Goal: Use online tool/utility: Use online tool/utility

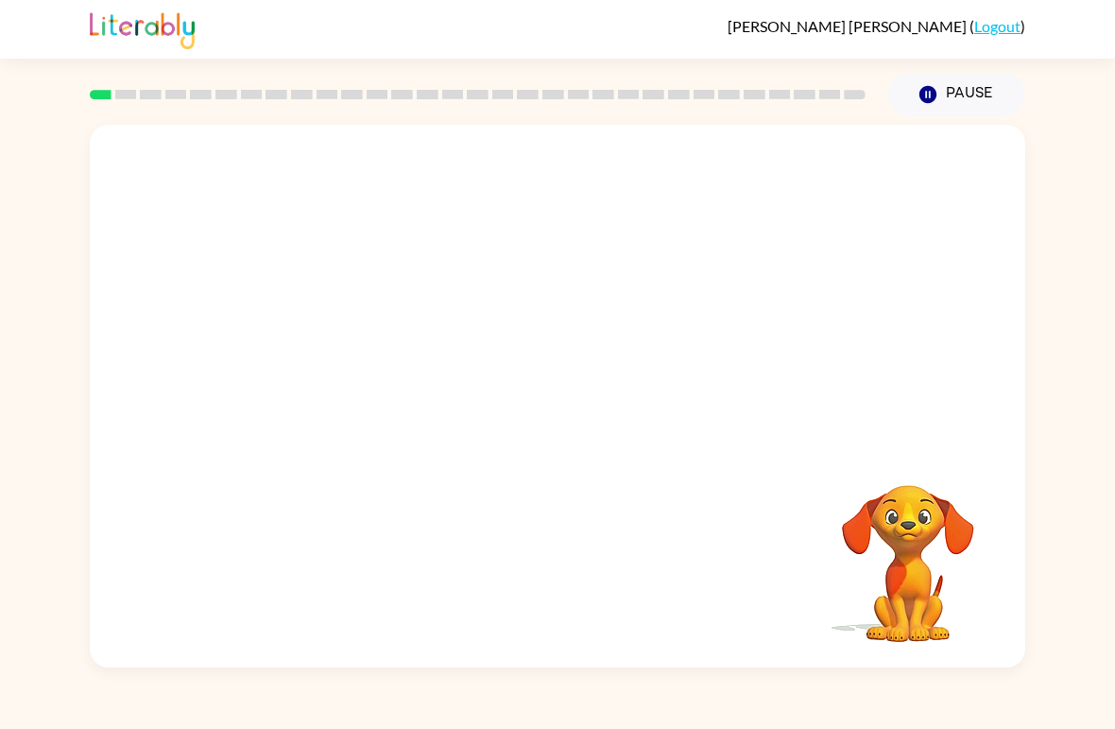
click at [343, 352] on video "Your browser must support playing .mp4 files to use Literably. Please try using…" at bounding box center [557, 285] width 935 height 320
click at [380, 361] on video "Your browser must support playing .mp4 files to use Literably. Please try using…" at bounding box center [557, 285] width 935 height 320
click at [326, 337] on video "Your browser must support playing .mp4 files to use Literably. Please try using…" at bounding box center [557, 285] width 935 height 320
click at [326, 336] on video "Your browser must support playing .mp4 files to use Literably. Please try using…" at bounding box center [557, 285] width 935 height 320
click at [328, 345] on video "Your browser must support playing .mp4 files to use Literably. Please try using…" at bounding box center [557, 285] width 935 height 320
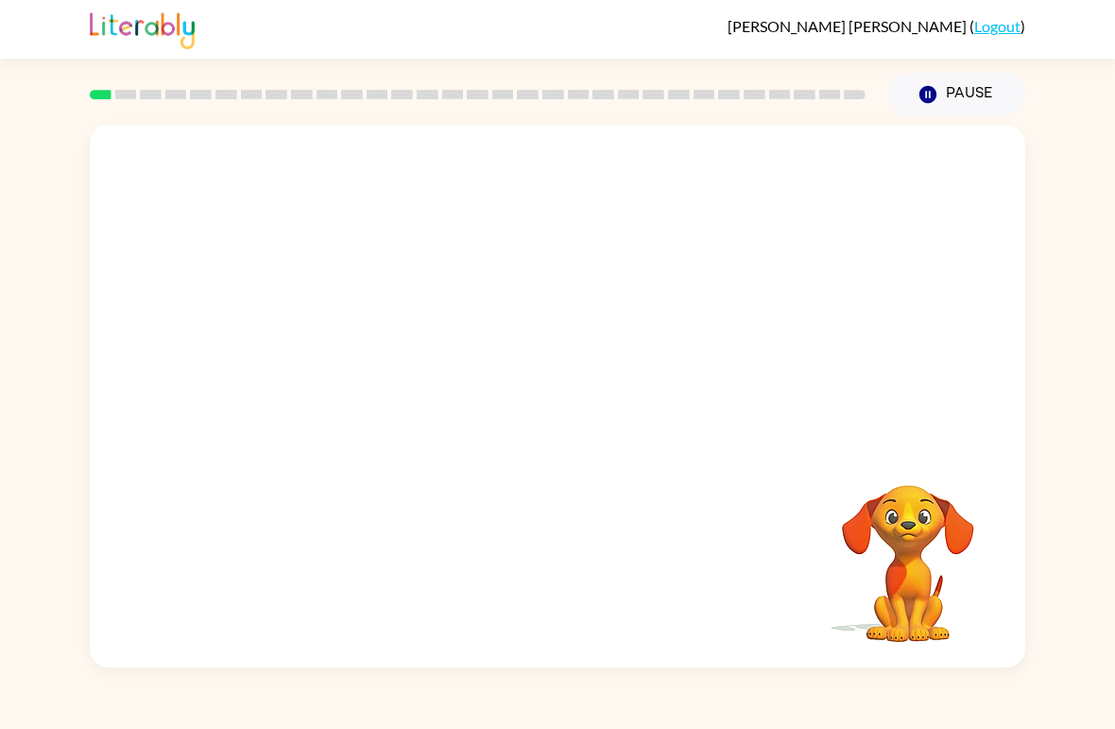
click at [327, 345] on video "Your browser must support playing .mp4 files to use Literably. Please try using…" at bounding box center [557, 285] width 935 height 320
click at [325, 347] on video "Your browser must support playing .mp4 files to use Literably. Please try using…" at bounding box center [557, 285] width 935 height 320
click at [325, 346] on video "Your browser must support playing .mp4 files to use Literably. Please try using…" at bounding box center [557, 285] width 935 height 320
click at [330, 340] on video "Your browser must support playing .mp4 files to use Literably. Please try using…" at bounding box center [557, 285] width 935 height 320
click at [312, 342] on video "Your browser must support playing .mp4 files to use Literably. Please try using…" at bounding box center [557, 285] width 935 height 320
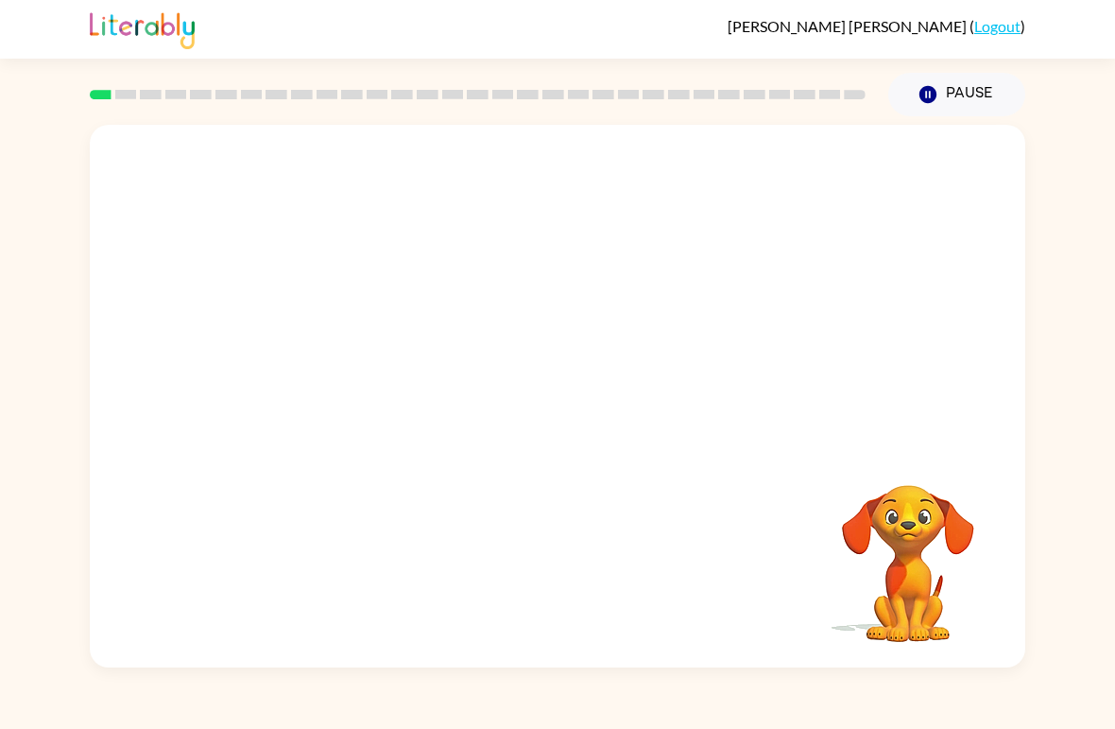
click at [335, 341] on video "Your browser must support playing .mp4 files to use Literably. Please try using…" at bounding box center [557, 285] width 935 height 320
click at [335, 340] on video "Your browser must support playing .mp4 files to use Literably. Please try using…" at bounding box center [557, 285] width 935 height 320
click at [319, 341] on video "Your browser must support playing .mp4 files to use Literably. Please try using…" at bounding box center [557, 285] width 935 height 320
click at [361, 308] on video "Your browser must support playing .mp4 files to use Literably. Please try using…" at bounding box center [557, 285] width 935 height 320
click at [318, 327] on video "Your browser must support playing .mp4 files to use Literably. Please try using…" at bounding box center [557, 285] width 935 height 320
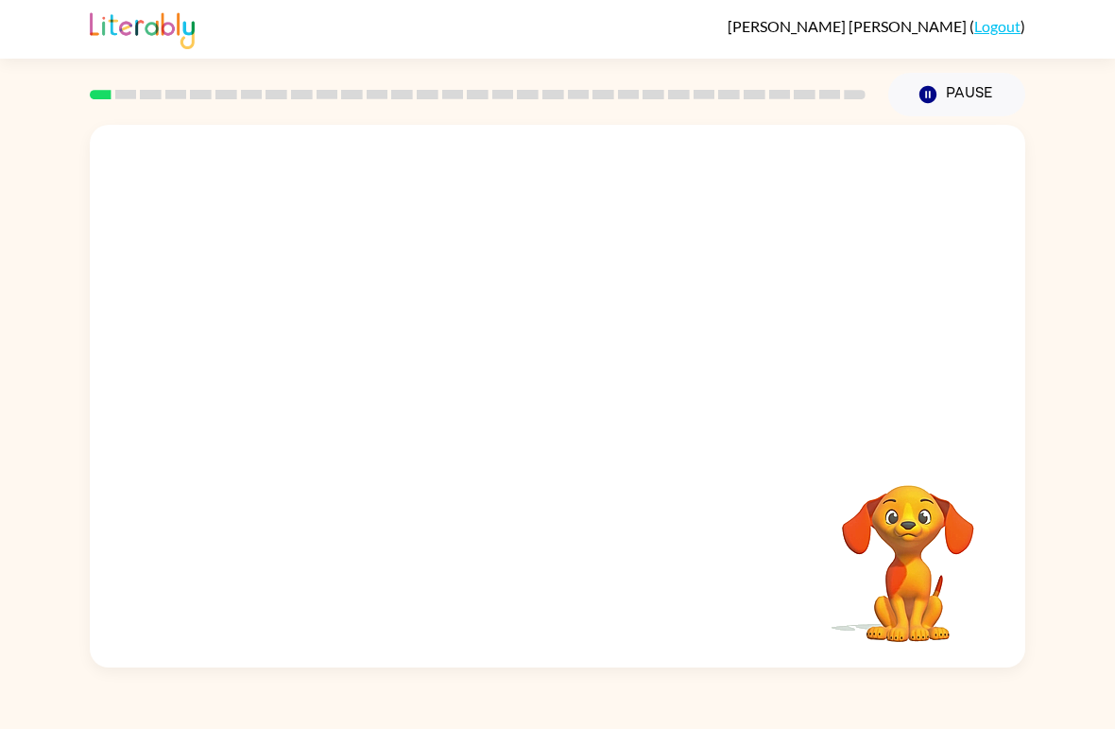
click at [318, 327] on video "Your browser must support playing .mp4 files to use Literably. Please try using…" at bounding box center [557, 285] width 935 height 320
click at [305, 347] on video "Your browser must support playing .mp4 files to use Literably. Please try using…" at bounding box center [557, 285] width 935 height 320
click at [313, 353] on video "Your browser must support playing .mp4 files to use Literably. Please try using…" at bounding box center [557, 285] width 935 height 320
click at [313, 352] on video "Your browser must support playing .mp4 files to use Literably. Please try using…" at bounding box center [557, 285] width 935 height 320
click at [326, 352] on video "Your browser must support playing .mp4 files to use Literably. Please try using…" at bounding box center [557, 285] width 935 height 320
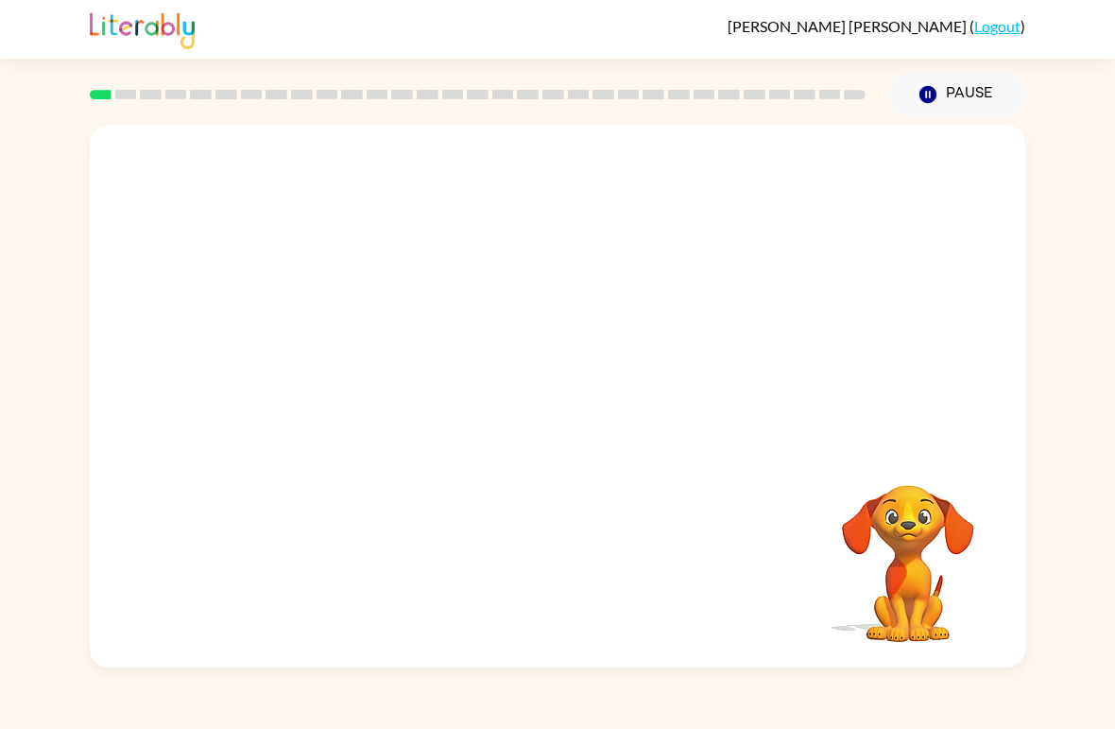
click at [326, 351] on video "Your browser must support playing .mp4 files to use Literably. Please try using…" at bounding box center [557, 285] width 935 height 320
click at [339, 361] on video "Your browser must support playing .mp4 files to use Literably. Please try using…" at bounding box center [557, 285] width 935 height 320
click at [346, 361] on video "Your browser must support playing .mp4 files to use Literably. Please try using…" at bounding box center [557, 285] width 935 height 320
click at [345, 360] on video "Your browser must support playing .mp4 files to use Literably. Please try using…" at bounding box center [557, 285] width 935 height 320
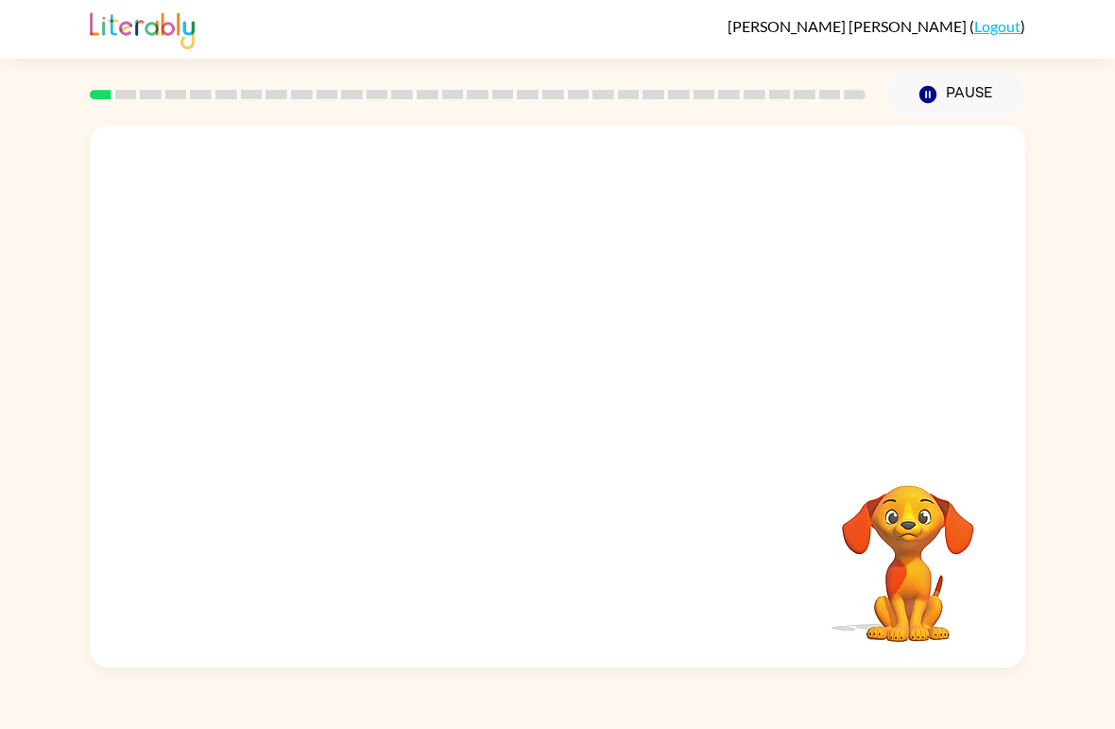
click at [338, 366] on video "Your browser must support playing .mp4 files to use Literably. Please try using…" at bounding box center [557, 285] width 935 height 320
click at [337, 366] on video "Your browser must support playing .mp4 files to use Literably. Please try using…" at bounding box center [557, 285] width 935 height 320
click at [341, 376] on video "Your browser must support playing .mp4 files to use Literably. Please try using…" at bounding box center [557, 285] width 935 height 320
click at [340, 375] on video "Your browser must support playing .mp4 files to use Literably. Please try using…" at bounding box center [557, 285] width 935 height 320
click at [356, 369] on video "Your browser must support playing .mp4 files to use Literably. Please try using…" at bounding box center [557, 285] width 935 height 320
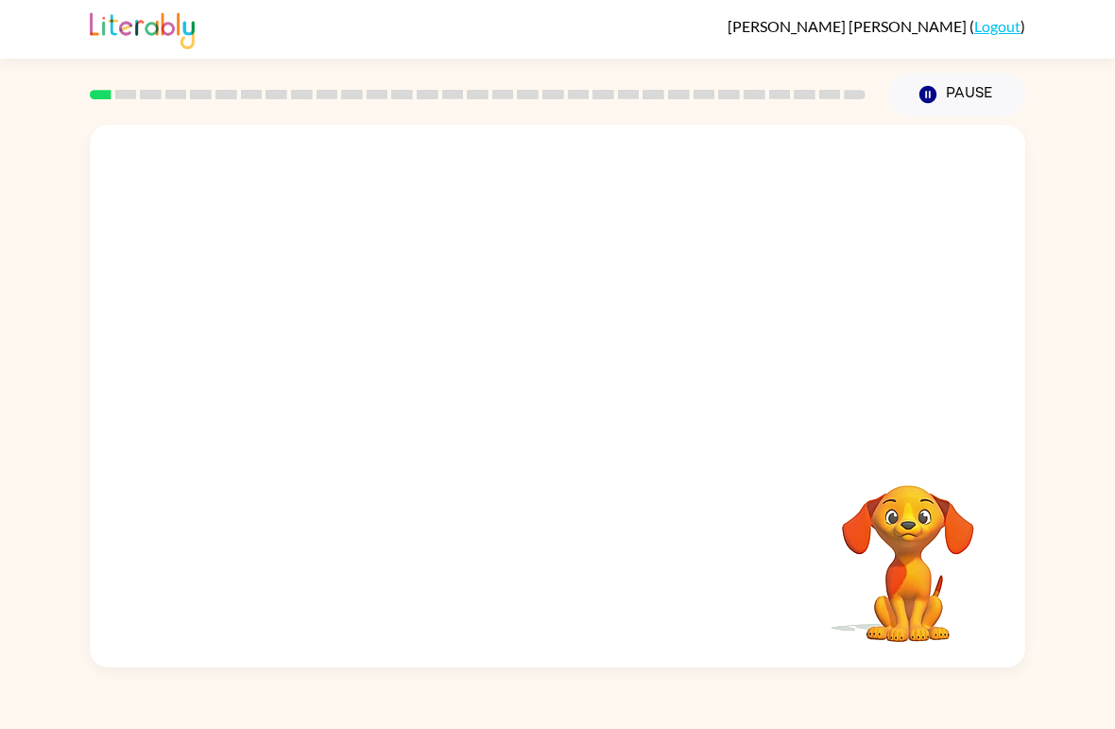
click at [355, 368] on video "Your browser must support playing .mp4 files to use Literably. Please try using…" at bounding box center [557, 285] width 935 height 320
click at [351, 390] on video "Your browser must support playing .mp4 files to use Literably. Please try using…" at bounding box center [557, 285] width 935 height 320
click at [325, 361] on video "Your browser must support playing .mp4 files to use Literably. Please try using…" at bounding box center [557, 285] width 935 height 320
click at [321, 356] on video "Your browser must support playing .mp4 files to use Literably. Please try using…" at bounding box center [557, 285] width 935 height 320
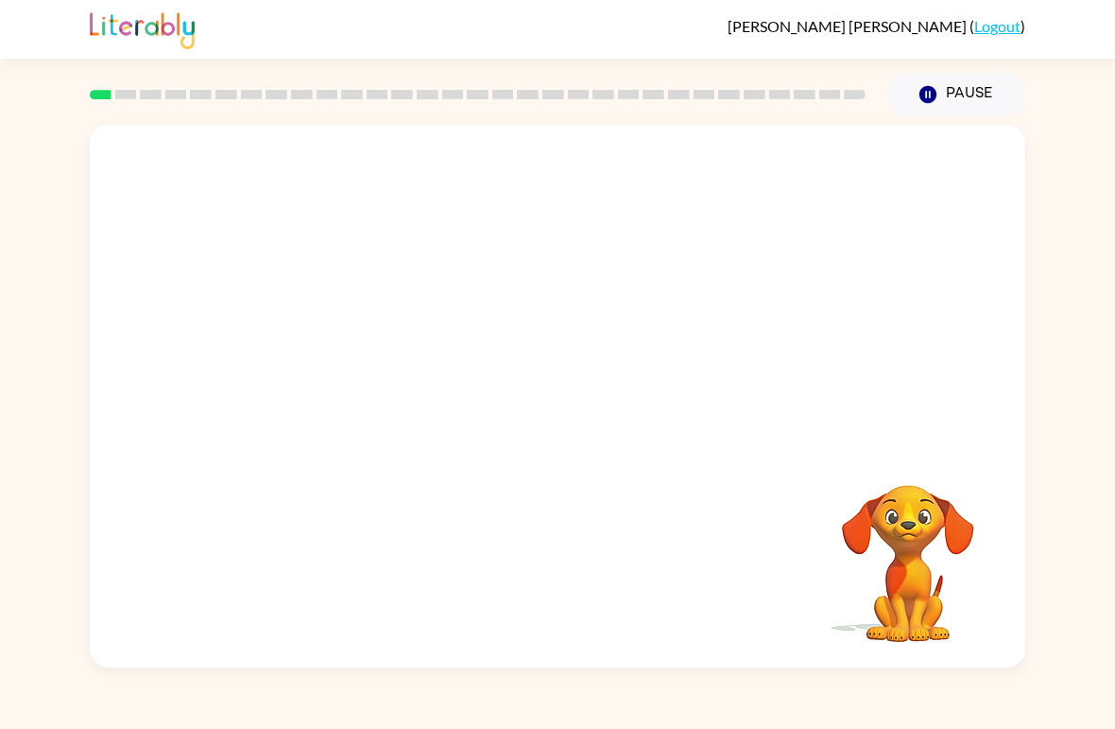
click at [338, 361] on video "Your browser must support playing .mp4 files to use Literably. Please try using…" at bounding box center [557, 285] width 935 height 320
click at [316, 340] on video "Your browser must support playing .mp4 files to use Literably. Please try using…" at bounding box center [557, 285] width 935 height 320
click at [333, 360] on video "Your browser must support playing .mp4 files to use Literably. Please try using…" at bounding box center [557, 285] width 935 height 320
click at [333, 359] on video "Your browser must support playing .mp4 files to use Literably. Please try using…" at bounding box center [557, 285] width 935 height 320
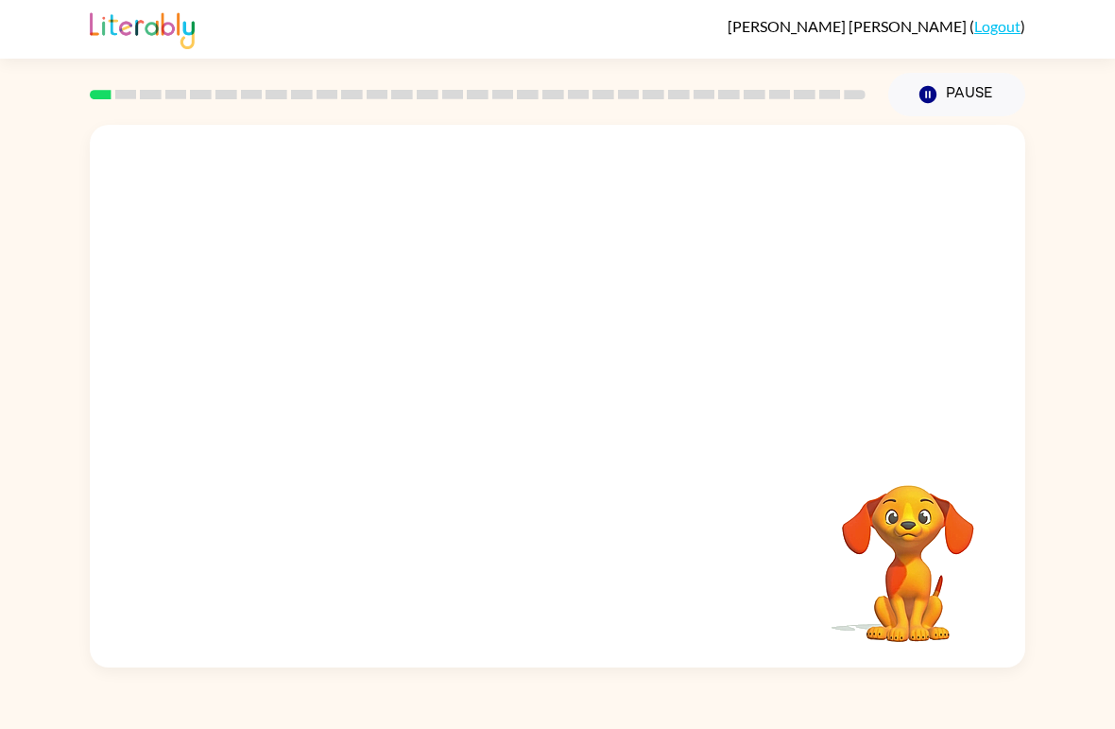
click at [328, 366] on video "Your browser must support playing .mp4 files to use Literably. Please try using…" at bounding box center [557, 285] width 935 height 320
click at [312, 313] on video "Your browser must support playing .mp4 files to use Literably. Please try using…" at bounding box center [557, 285] width 935 height 320
click at [338, 364] on video "Your browser must support playing .mp4 files to use Literably. Please try using…" at bounding box center [557, 285] width 935 height 320
click at [337, 364] on video "Your browser must support playing .mp4 files to use Literably. Please try using…" at bounding box center [557, 285] width 935 height 320
click at [361, 356] on video "Your browser must support playing .mp4 files to use Literably. Please try using…" at bounding box center [557, 285] width 935 height 320
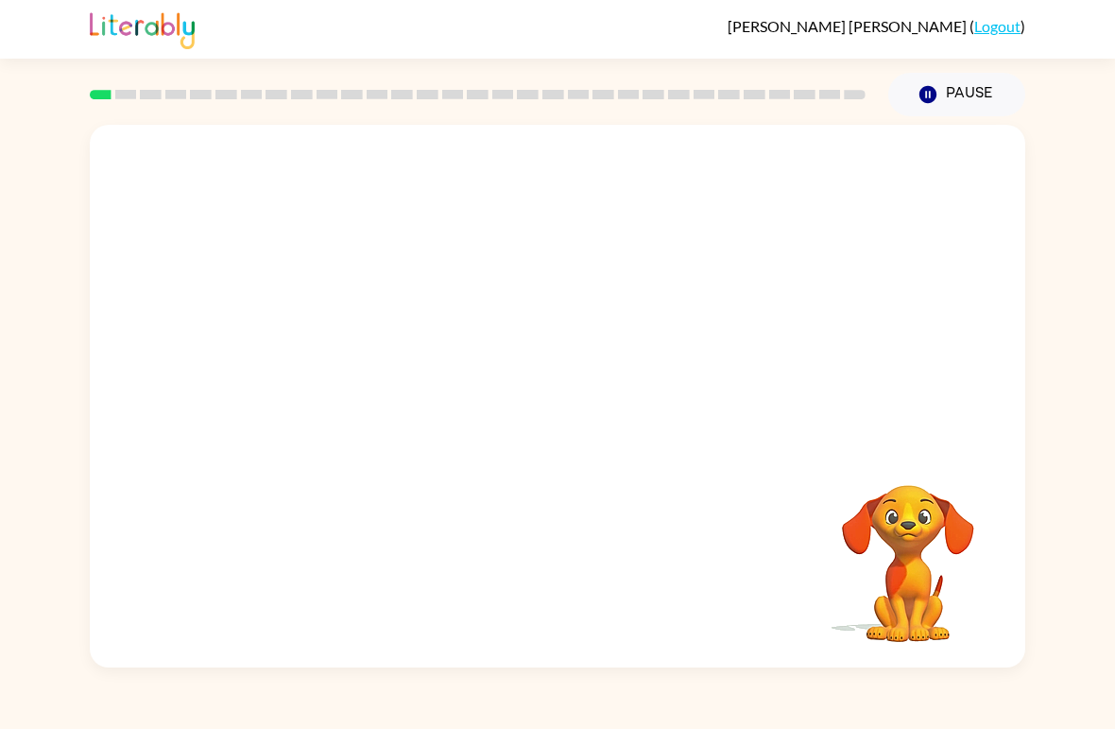
click at [360, 356] on video "Your browser must support playing .mp4 files to use Literably. Please try using…" at bounding box center [557, 285] width 935 height 320
click at [324, 346] on video "Your browser must support playing .mp4 files to use Literably. Please try using…" at bounding box center [557, 285] width 935 height 320
click at [323, 346] on video "Your browser must support playing .mp4 files to use Literably. Please try using…" at bounding box center [557, 285] width 935 height 320
click at [340, 345] on div at bounding box center [557, 396] width 935 height 542
click at [500, 363] on div at bounding box center [557, 396] width 935 height 542
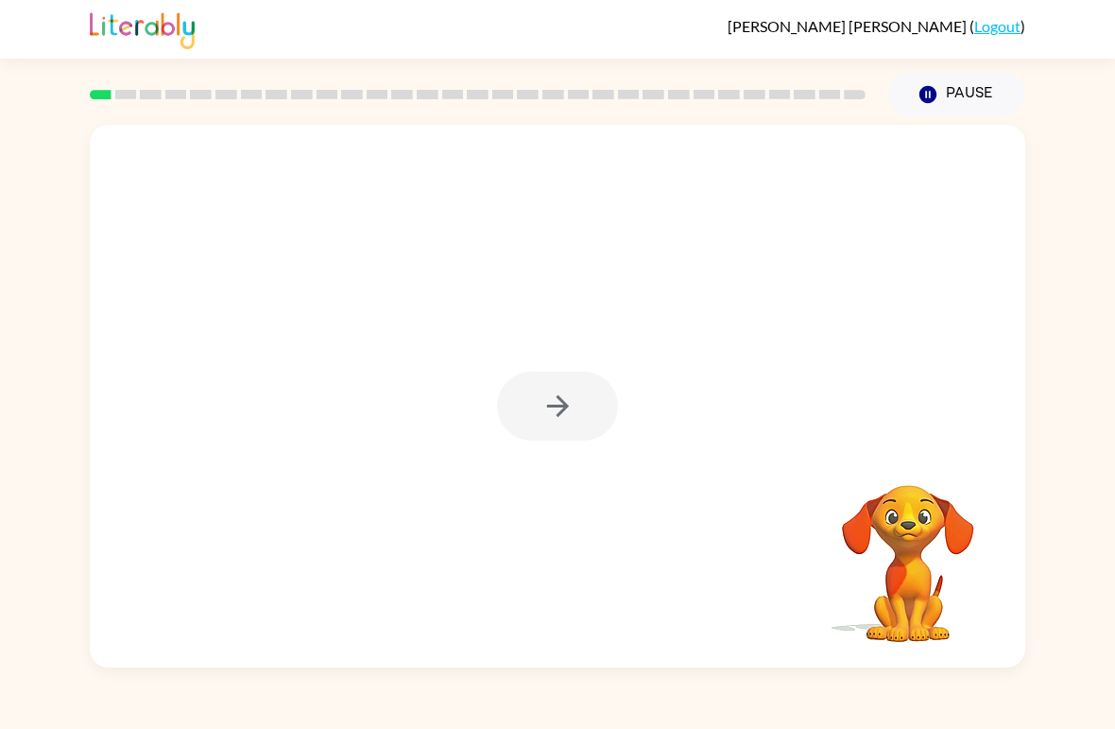
click at [580, 399] on div at bounding box center [557, 405] width 121 height 69
click at [552, 403] on div at bounding box center [557, 405] width 121 height 69
click at [578, 395] on div at bounding box center [557, 405] width 121 height 69
click at [542, 376] on div at bounding box center [557, 405] width 121 height 69
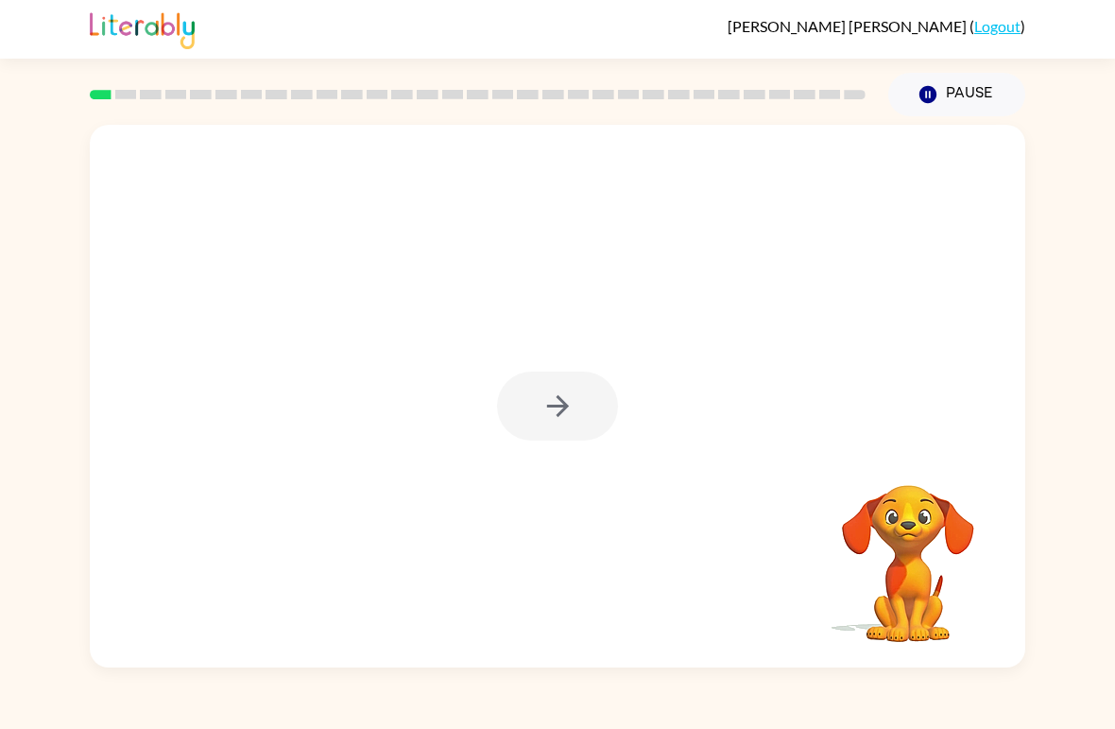
click at [581, 405] on div at bounding box center [557, 405] width 121 height 69
click at [596, 423] on div at bounding box center [557, 405] width 121 height 69
click at [559, 421] on icon "button" at bounding box center [557, 405] width 33 height 33
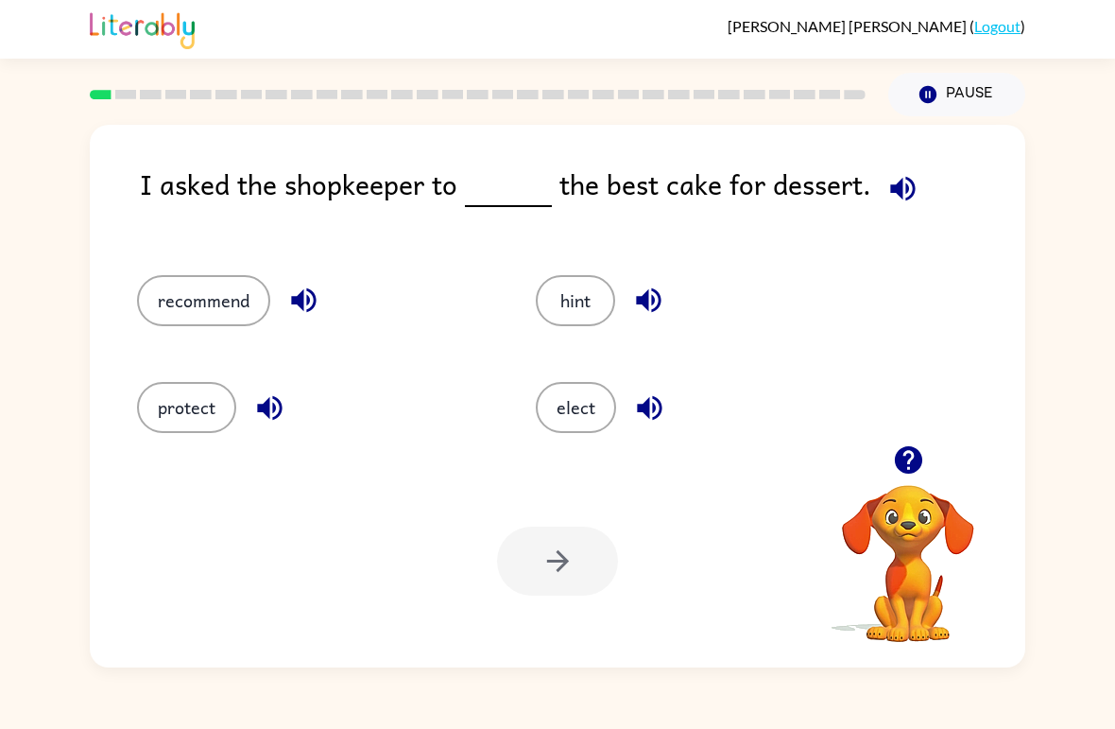
click at [181, 307] on button "recommend" at bounding box center [203, 300] width 133 height 51
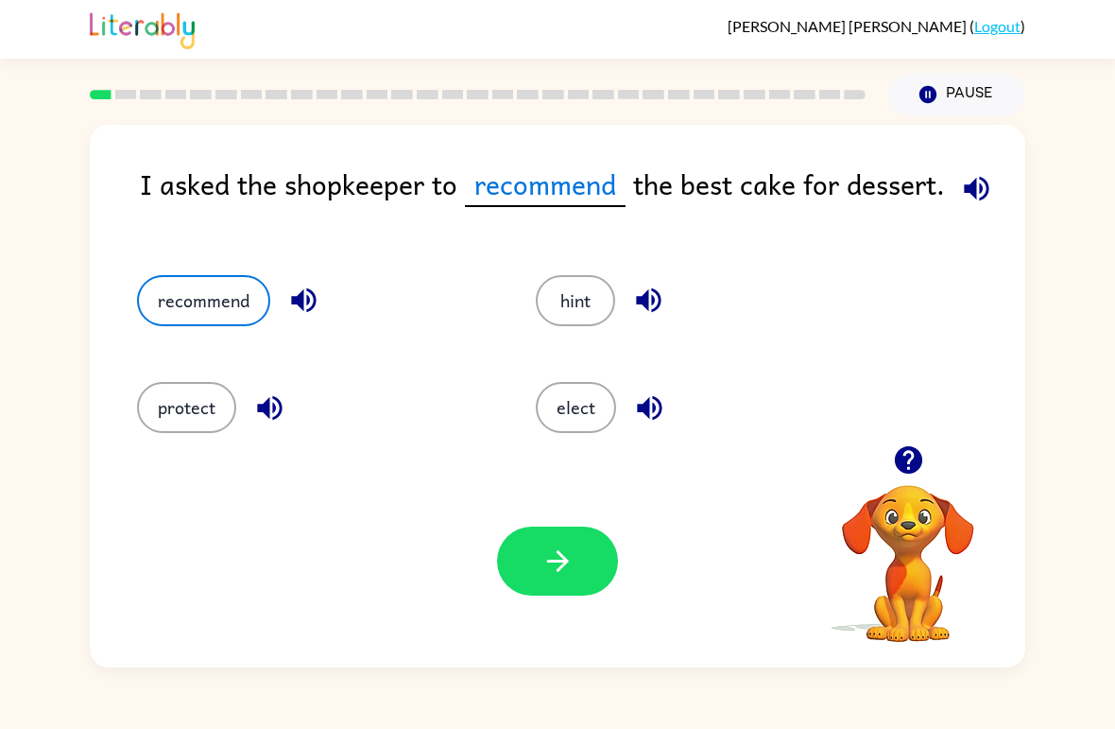
click at [561, 552] on icon "button" at bounding box center [557, 560] width 33 height 33
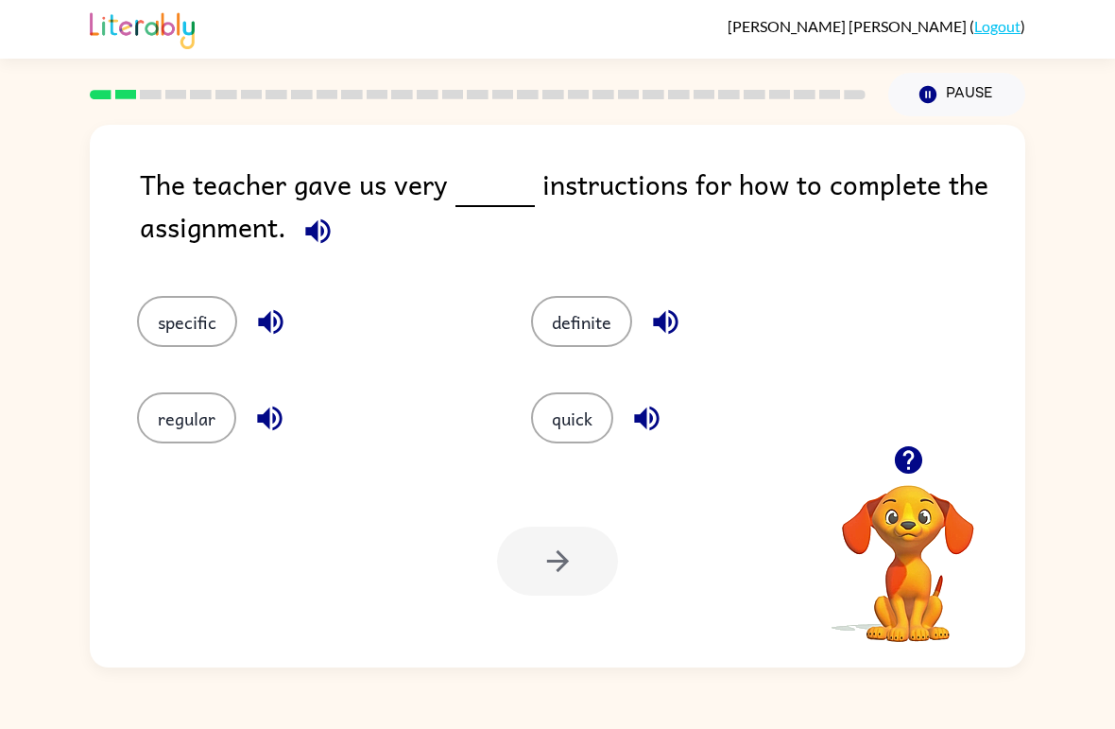
click at [183, 300] on button "specific" at bounding box center [187, 321] width 100 height 51
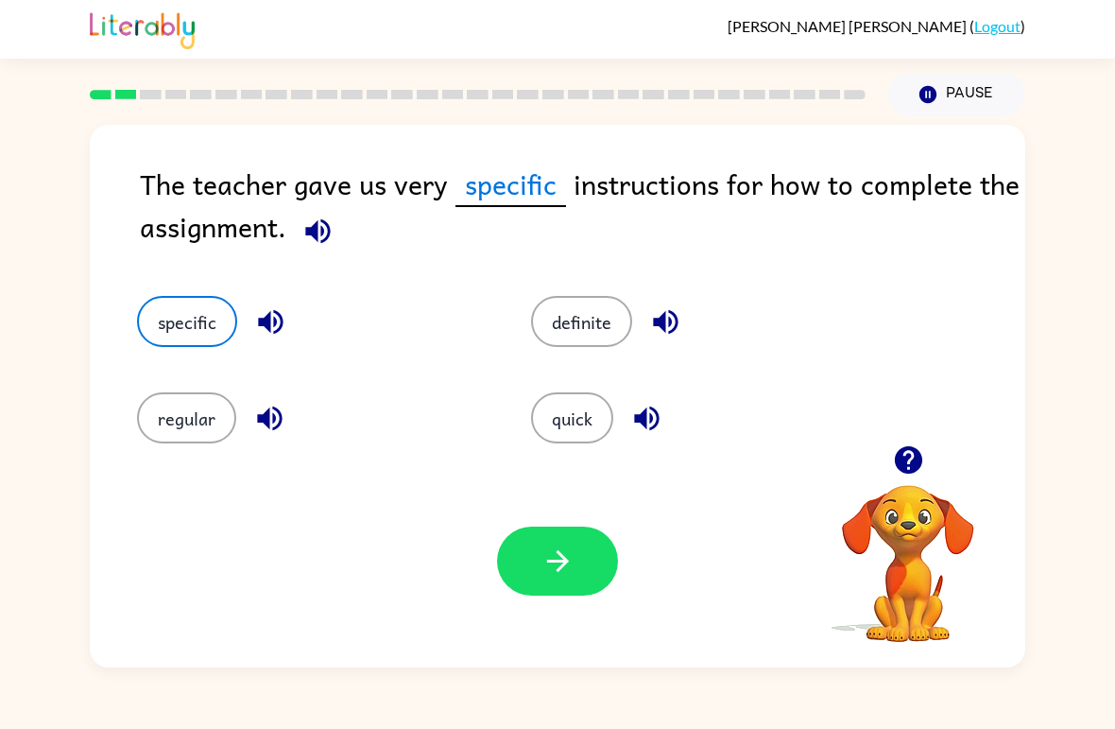
click at [587, 569] on button "button" at bounding box center [557, 560] width 121 height 69
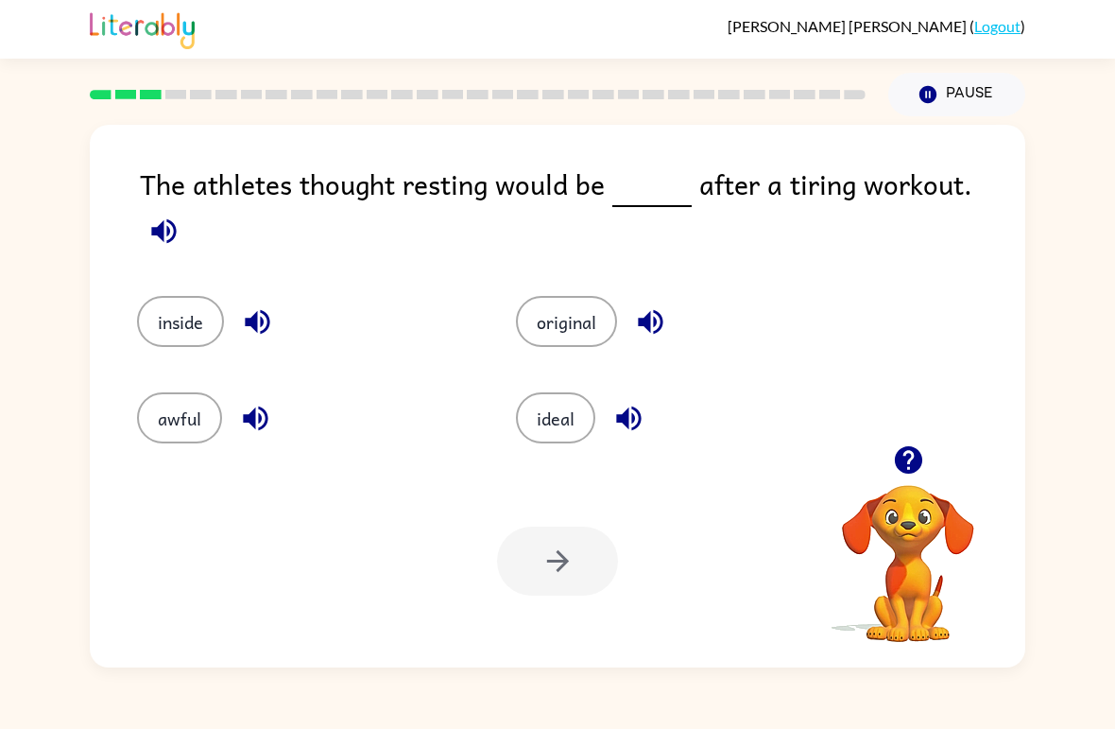
click at [567, 416] on button "ideal" at bounding box center [555, 417] width 79 height 51
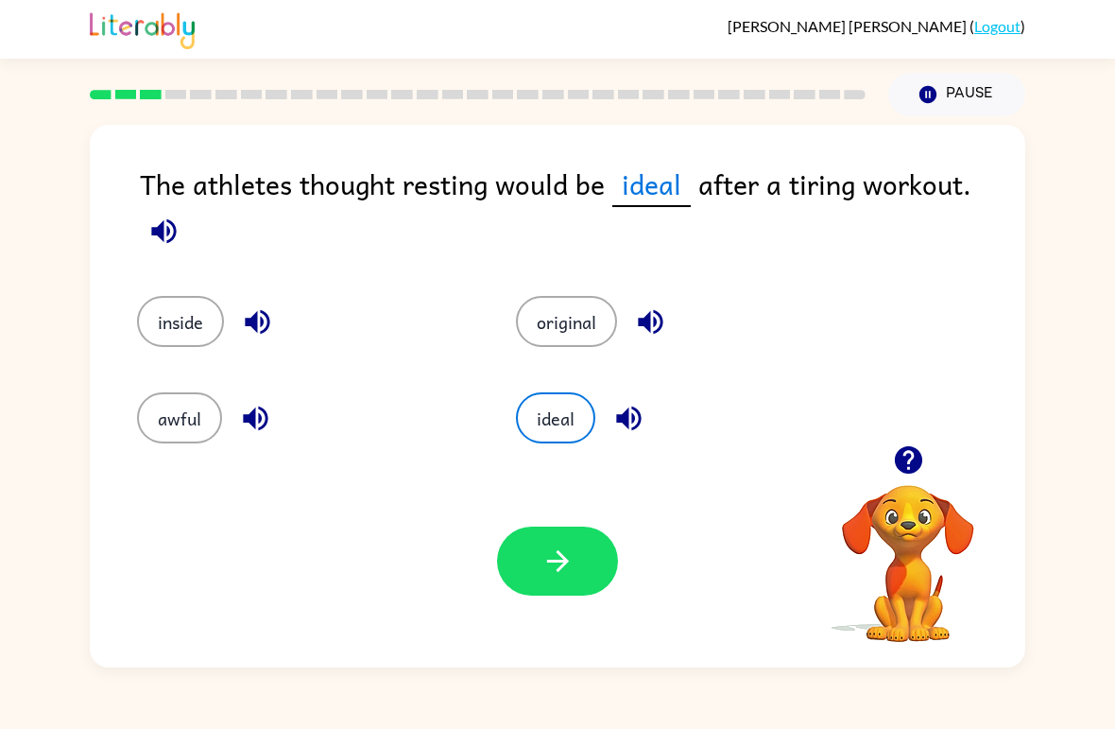
click at [558, 593] on button "button" at bounding box center [557, 560] width 121 height 69
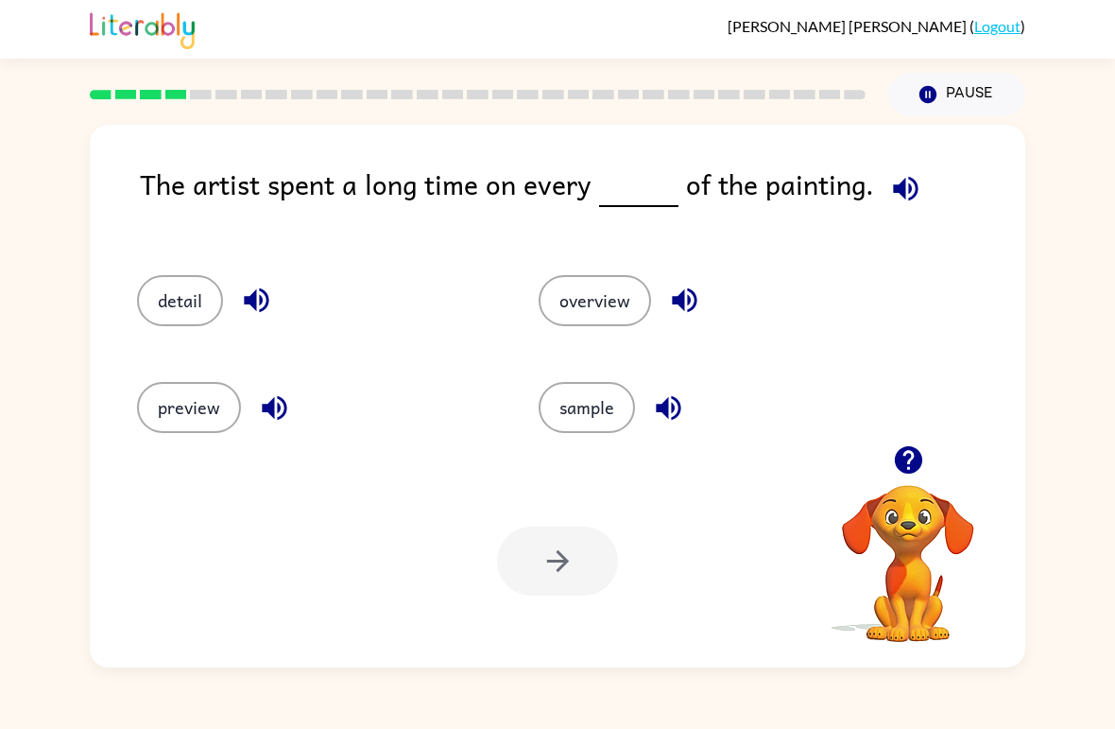
click at [899, 189] on icon "button" at bounding box center [905, 188] width 33 height 33
click at [179, 294] on button "detail" at bounding box center [180, 300] width 86 height 51
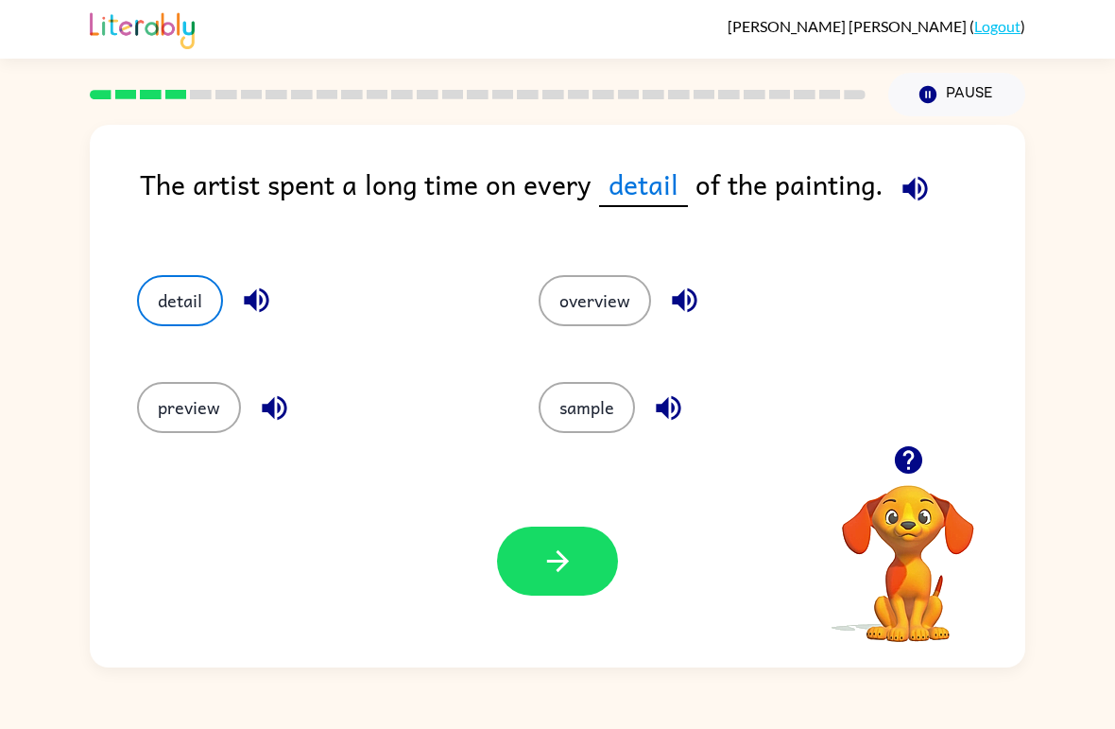
click at [587, 554] on button "button" at bounding box center [557, 560] width 121 height 69
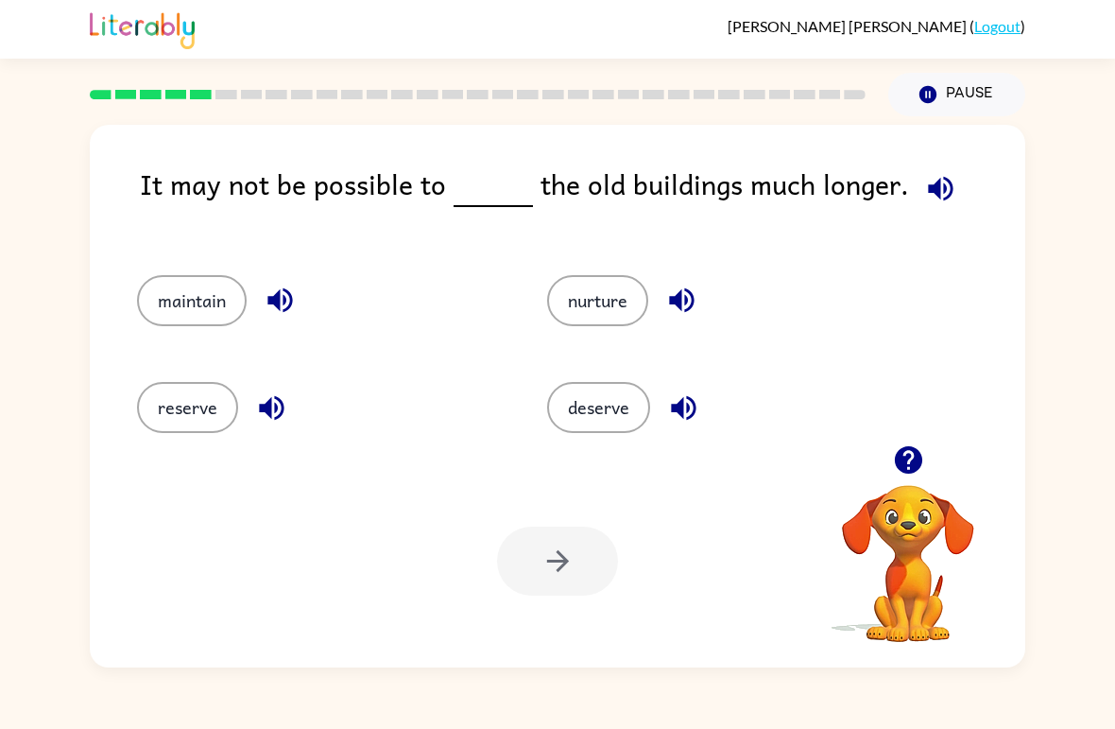
click at [197, 298] on button "maintain" at bounding box center [192, 300] width 110 height 51
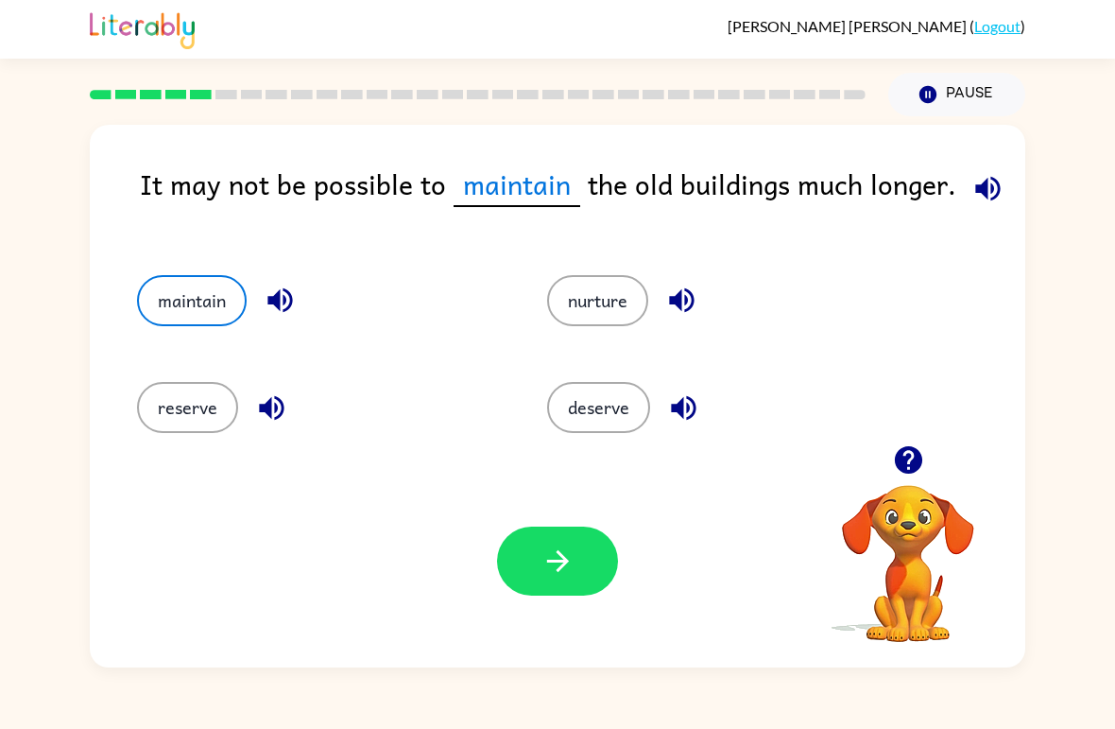
click at [549, 577] on icon "button" at bounding box center [557, 560] width 33 height 33
click at [549, 577] on div at bounding box center [557, 560] width 121 height 69
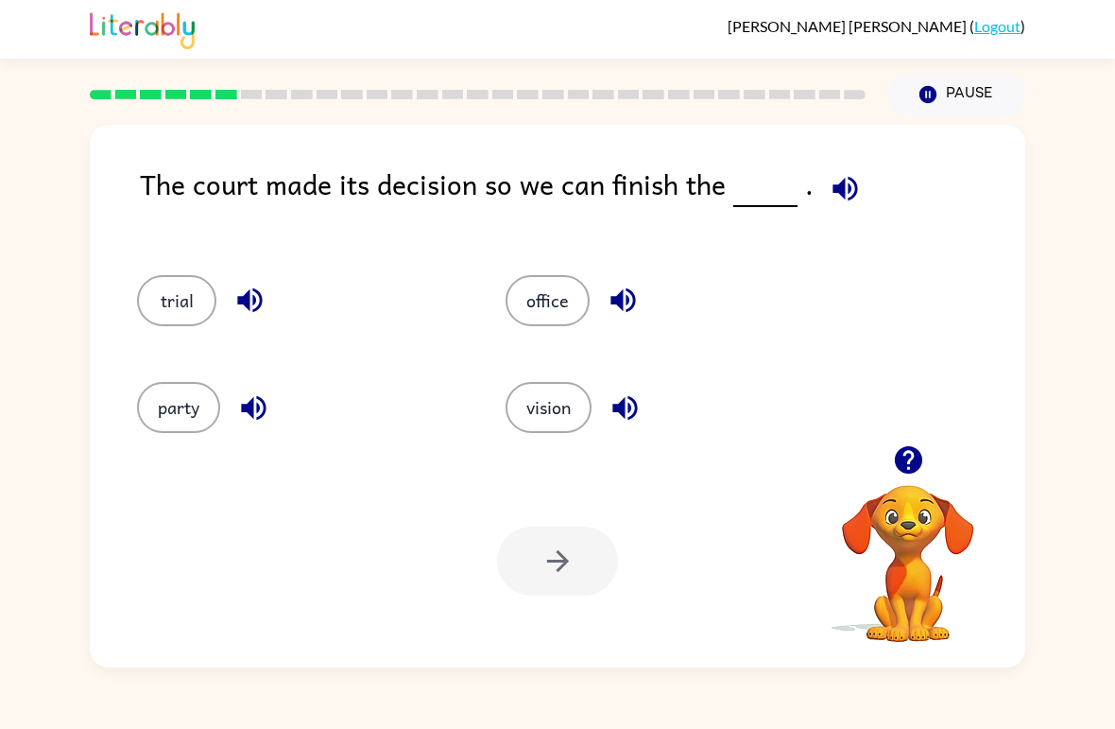
click at [180, 307] on button "trial" at bounding box center [176, 300] width 79 height 51
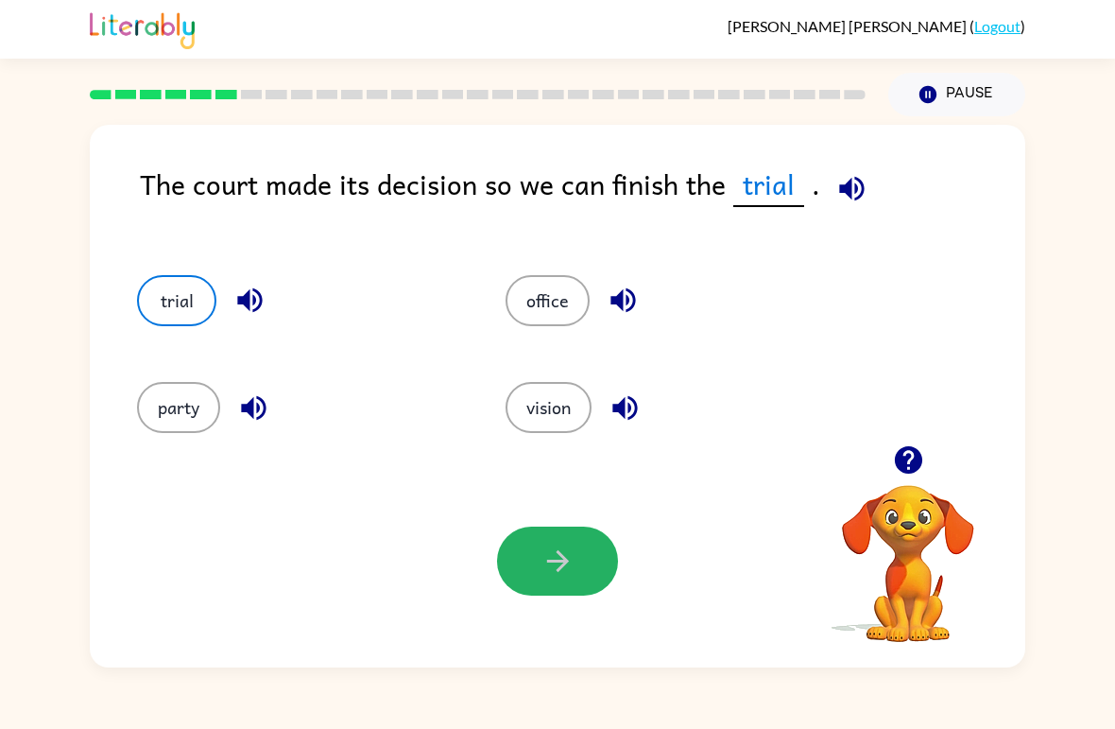
click at [575, 568] on button "button" at bounding box center [557, 560] width 121 height 69
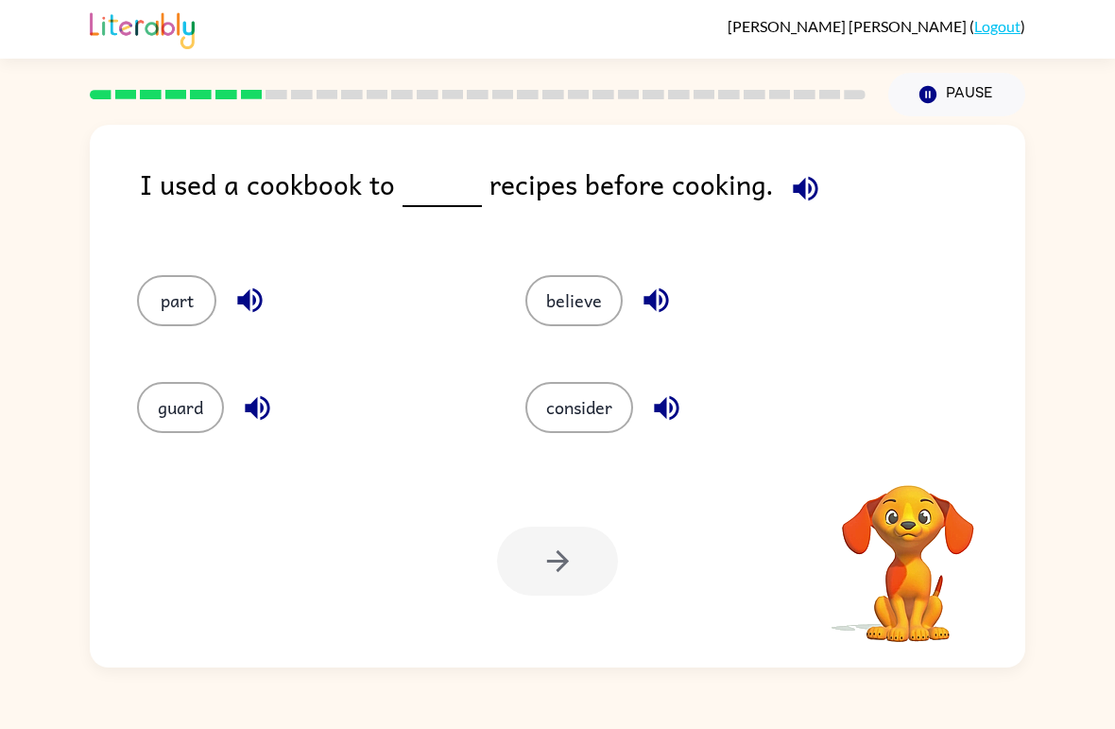
click at [572, 575] on div at bounding box center [557, 560] width 121 height 69
click at [578, 387] on button "consider" at bounding box center [579, 407] width 108 height 51
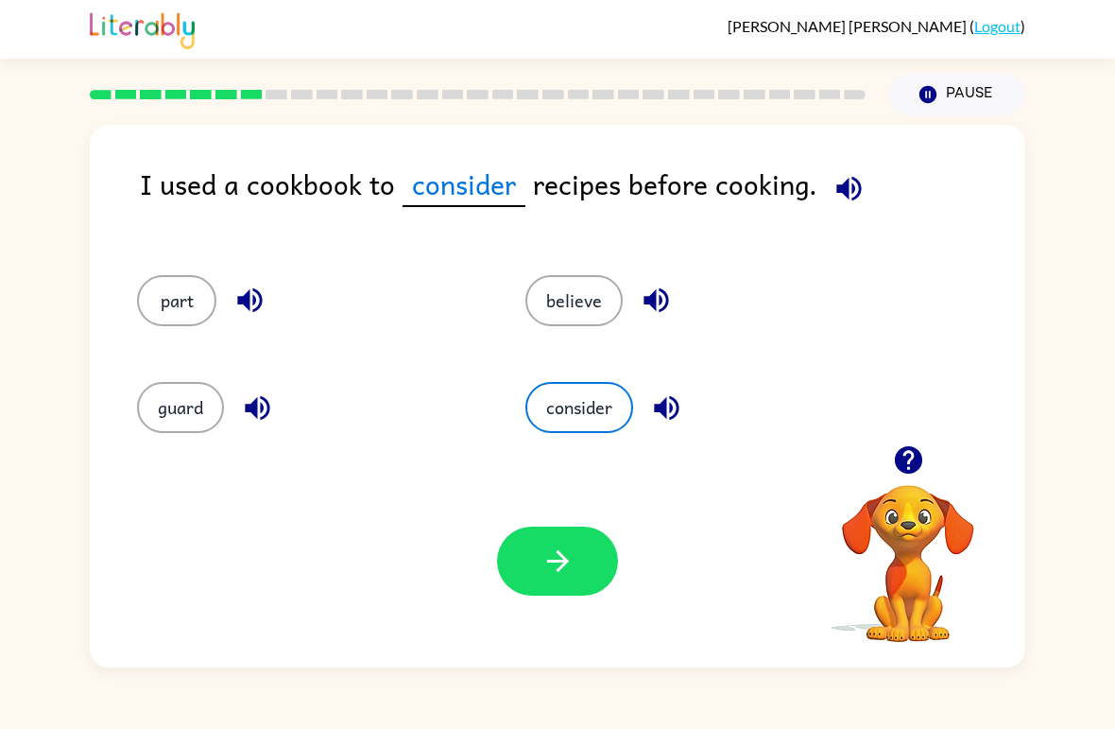
click at [590, 571] on button "button" at bounding box center [557, 560] width 121 height 69
click at [589, 571] on div at bounding box center [557, 560] width 121 height 69
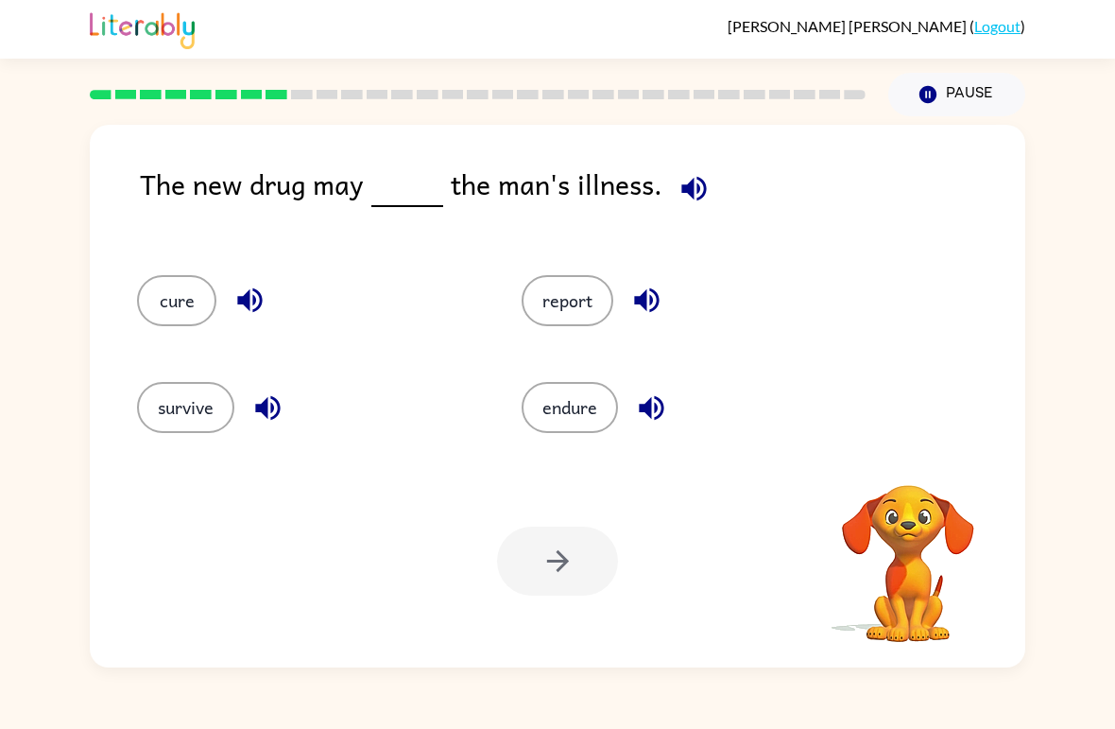
click at [587, 563] on div at bounding box center [557, 560] width 121 height 69
click at [587, 562] on div at bounding box center [557, 560] width 121 height 69
click at [171, 293] on button "cure" at bounding box center [176, 300] width 79 height 51
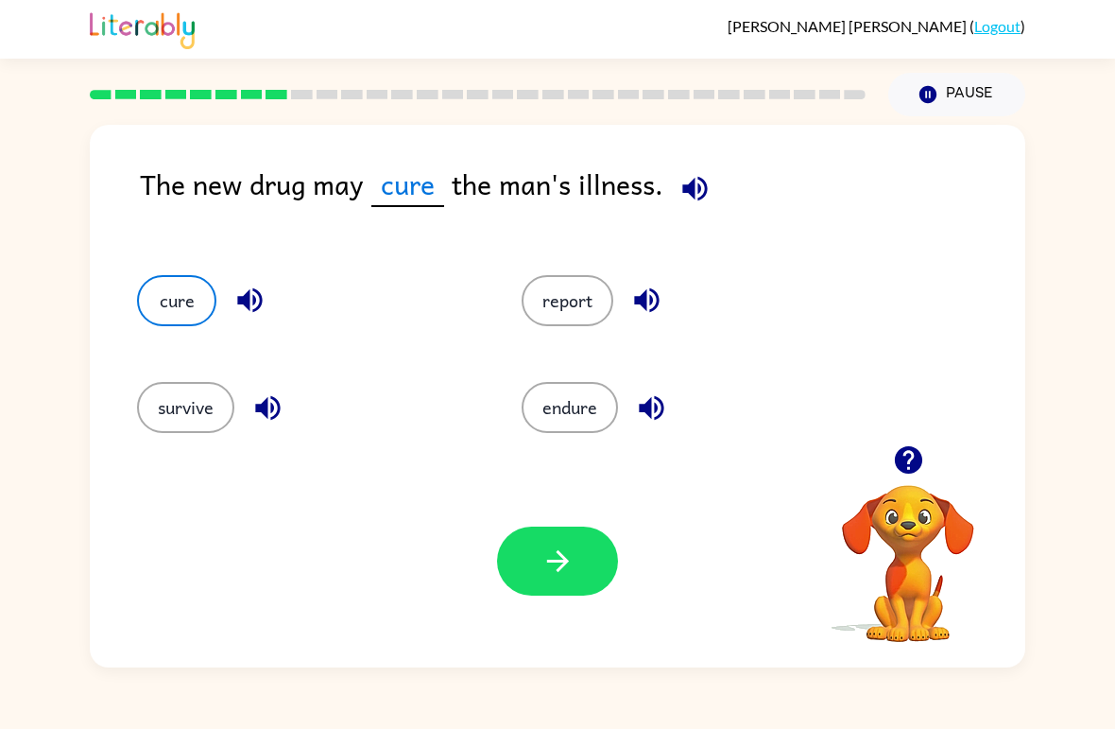
click at [575, 585] on button "button" at bounding box center [557, 560] width 121 height 69
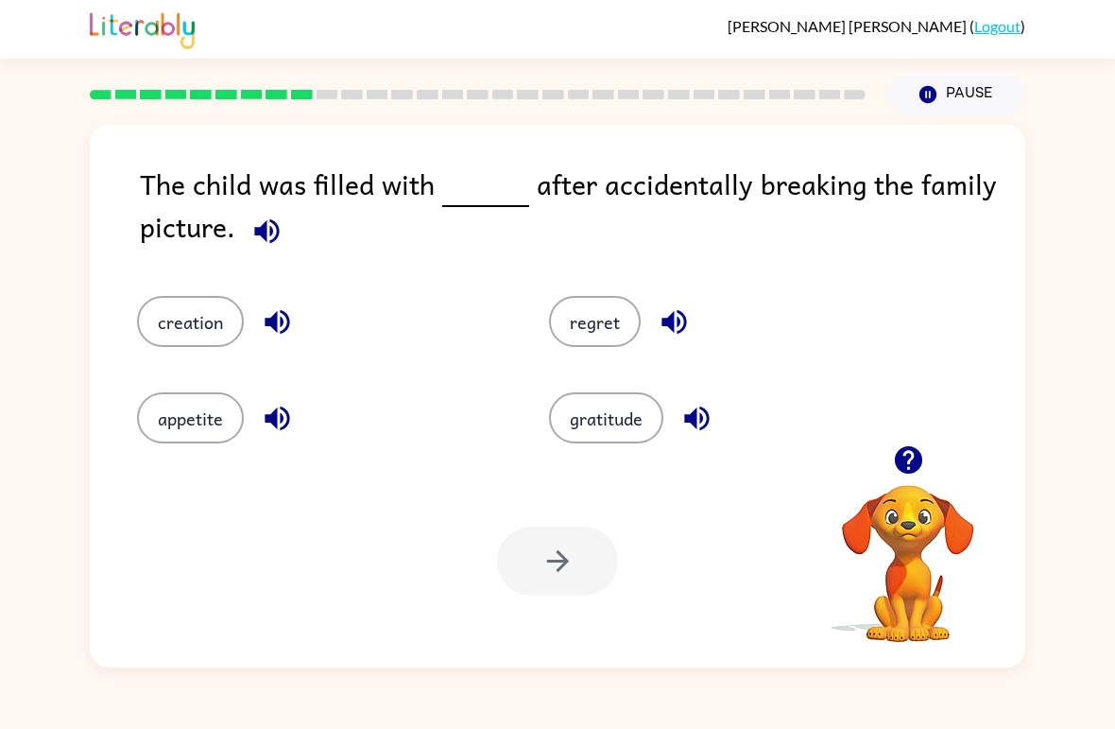
click at [575, 308] on button "regret" at bounding box center [595, 321] width 92 height 51
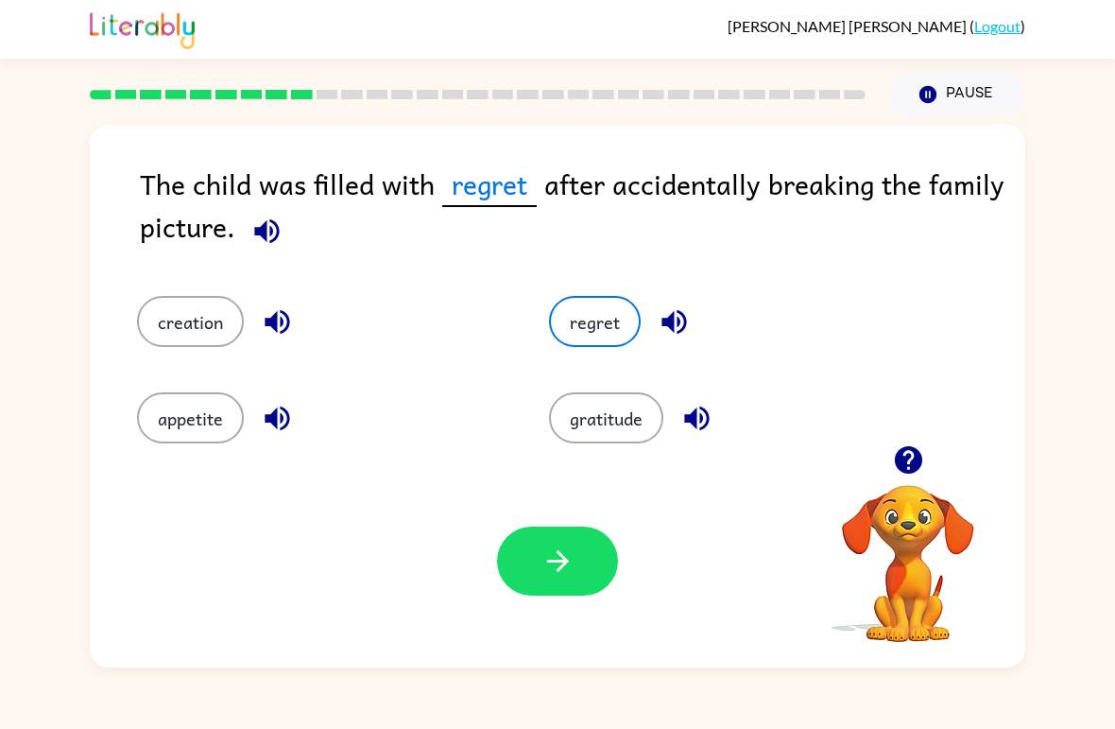
click at [565, 518] on div "Your browser must support playing .mp4 files to use Literably. Please try using…" at bounding box center [557, 561] width 935 height 213
click at [564, 518] on div "Your browser must support playing .mp4 files to use Literably. Please try using…" at bounding box center [557, 561] width 935 height 213
click at [546, 553] on icon "button" at bounding box center [557, 560] width 33 height 33
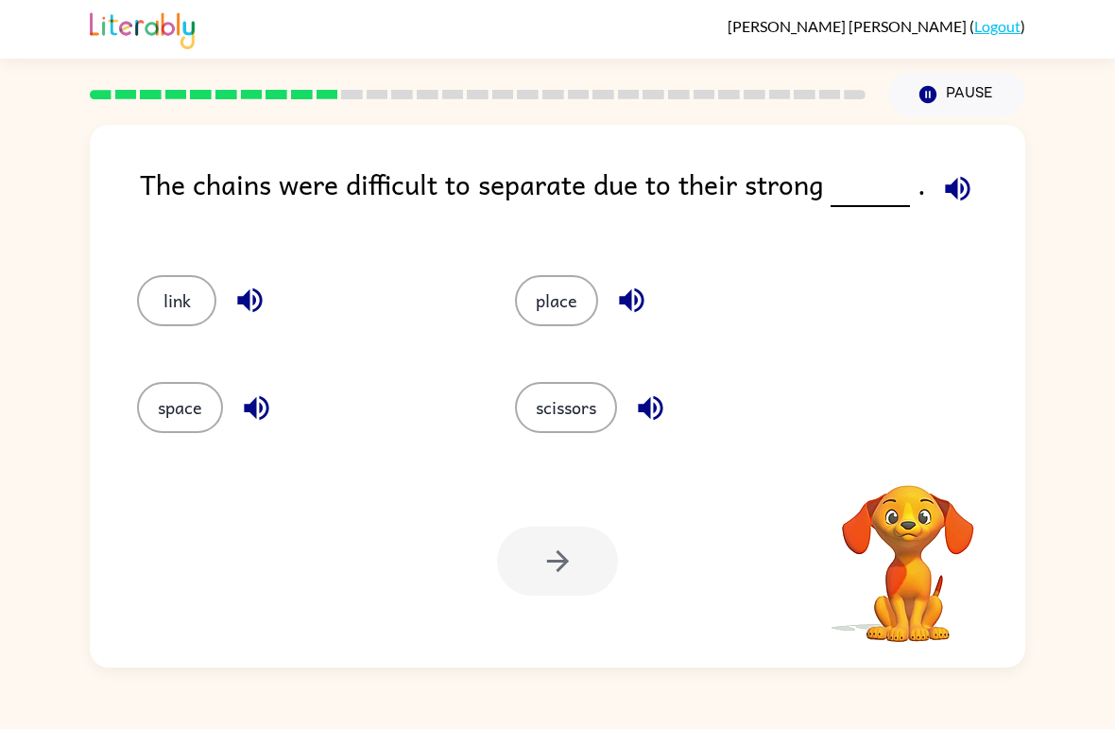
click at [553, 555] on div at bounding box center [557, 560] width 121 height 69
click at [193, 326] on button "link" at bounding box center [176, 300] width 79 height 51
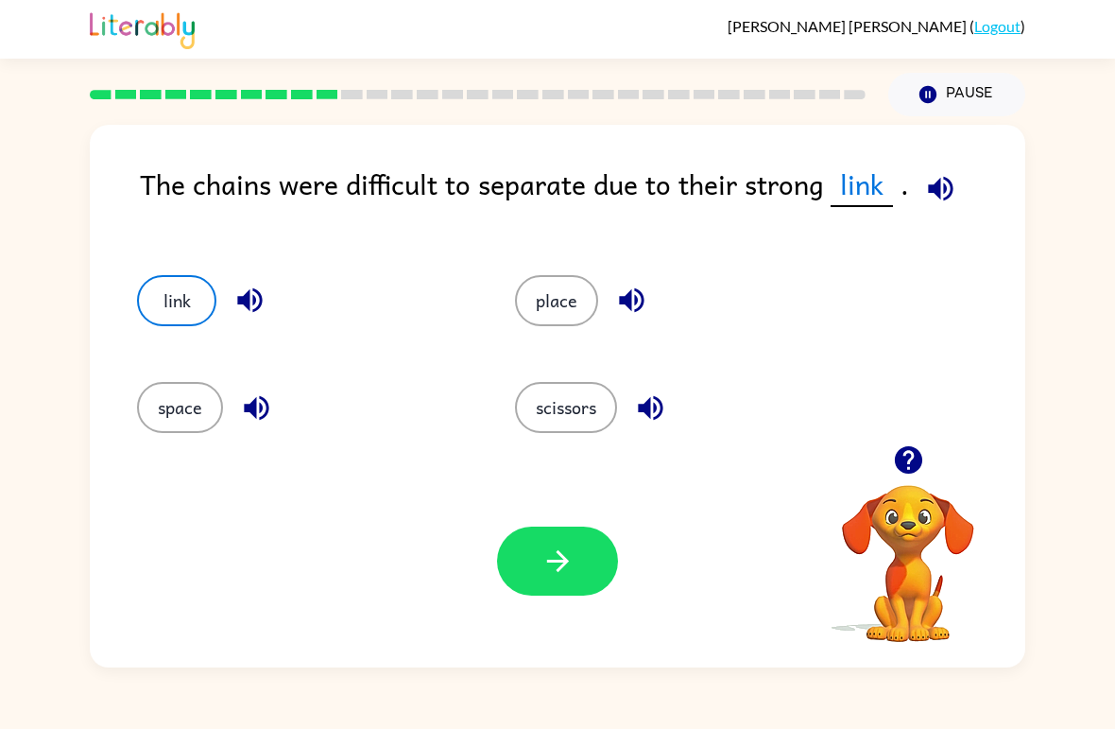
click at [195, 329] on div "link" at bounding box center [290, 292] width 378 height 107
click at [572, 555] on icon "button" at bounding box center [557, 560] width 33 height 33
click at [572, 555] on div at bounding box center [557, 560] width 121 height 69
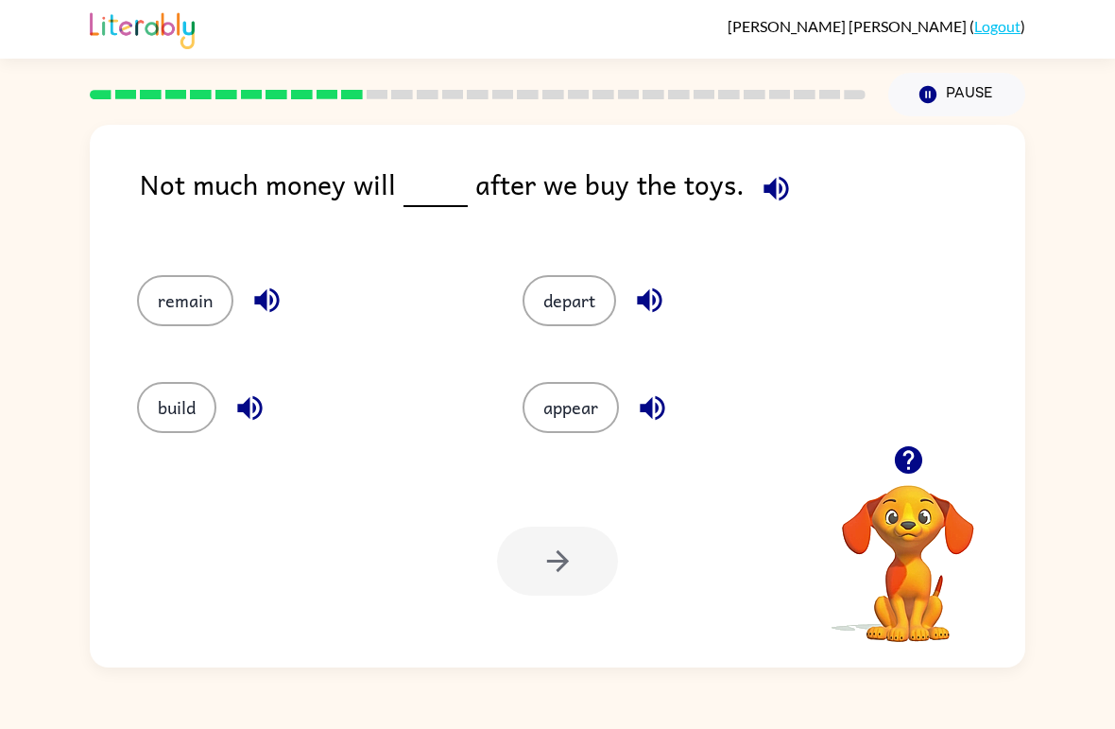
click at [169, 310] on button "remain" at bounding box center [185, 300] width 96 height 51
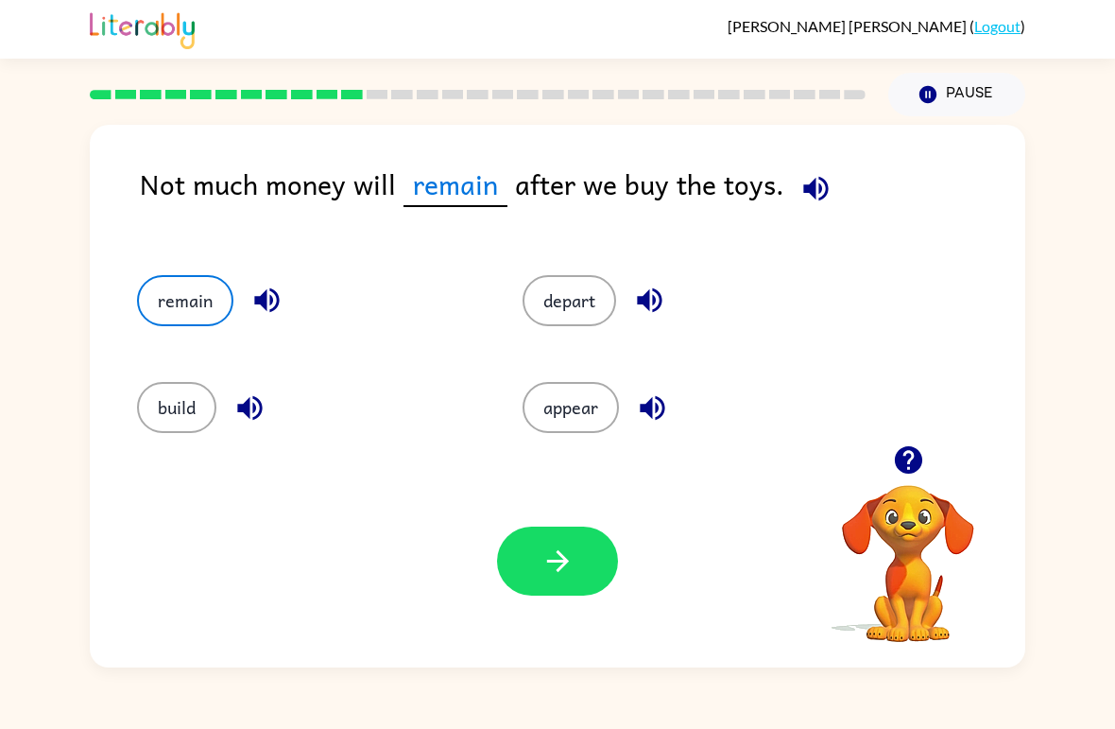
click at [579, 588] on button "button" at bounding box center [557, 560] width 121 height 69
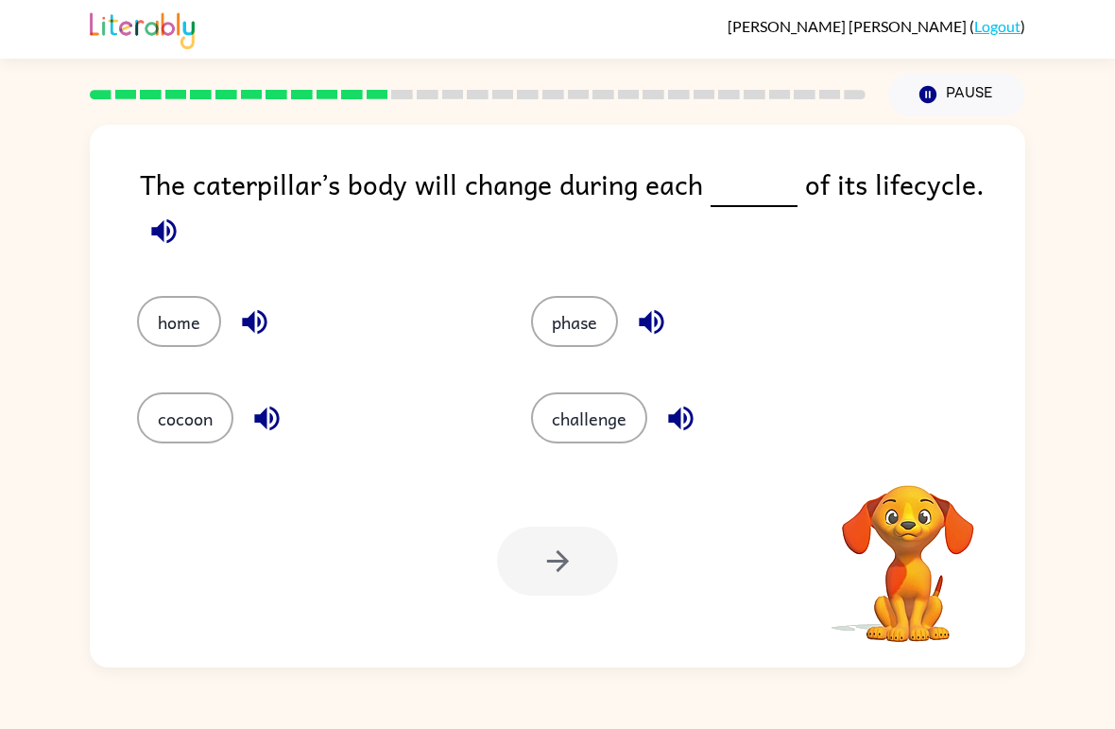
click at [588, 583] on div at bounding box center [557, 560] width 121 height 69
click at [584, 318] on button "phase" at bounding box center [574, 321] width 87 height 51
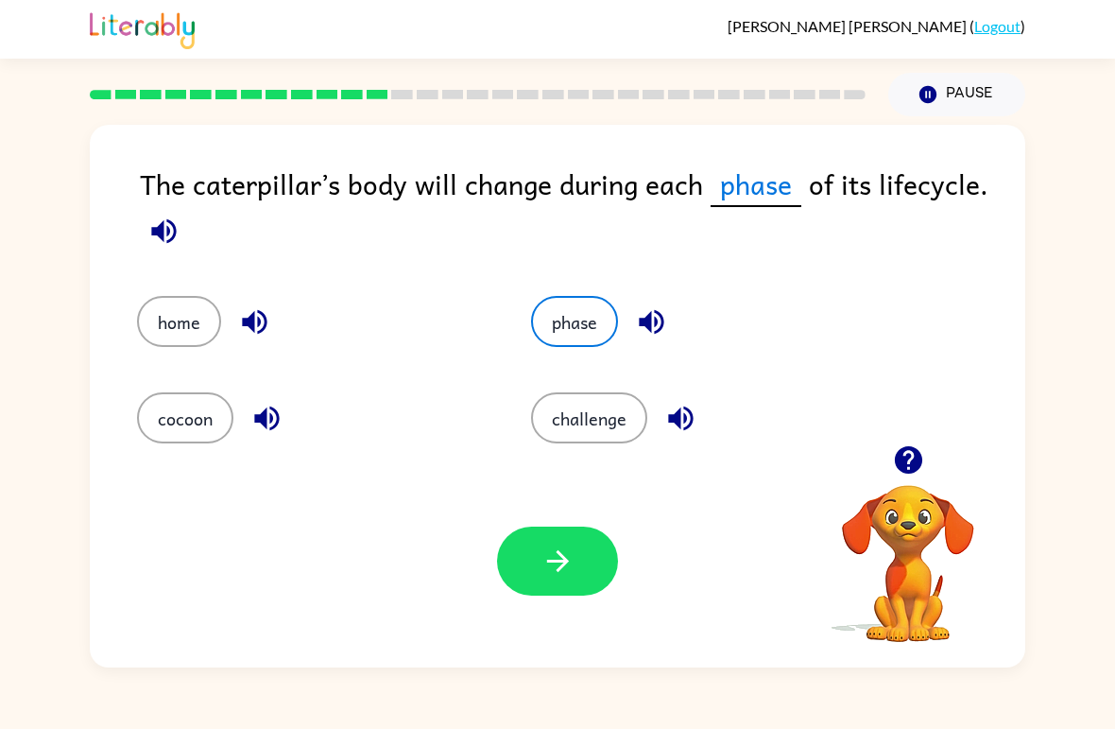
click at [563, 570] on icon "button" at bounding box center [557, 560] width 33 height 33
click at [592, 542] on div at bounding box center [557, 560] width 121 height 69
click at [592, 541] on div at bounding box center [557, 560] width 121 height 69
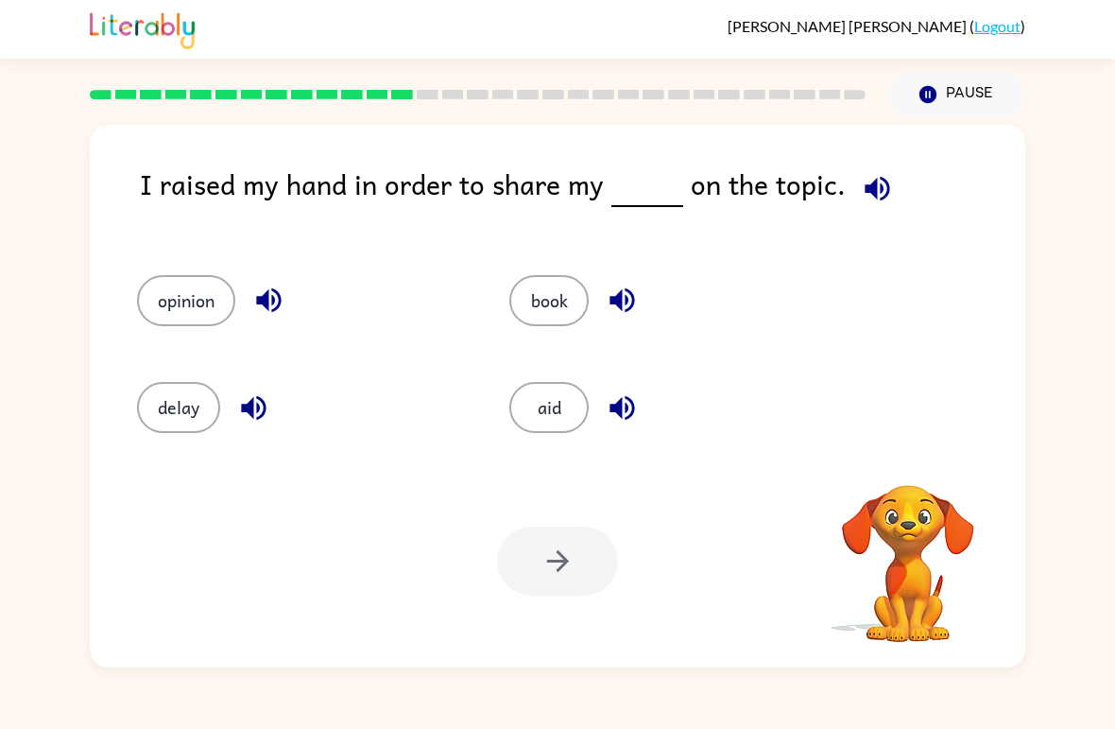
click at [579, 556] on div at bounding box center [557, 560] width 121 height 69
click at [173, 287] on button "opinion" at bounding box center [186, 300] width 98 height 51
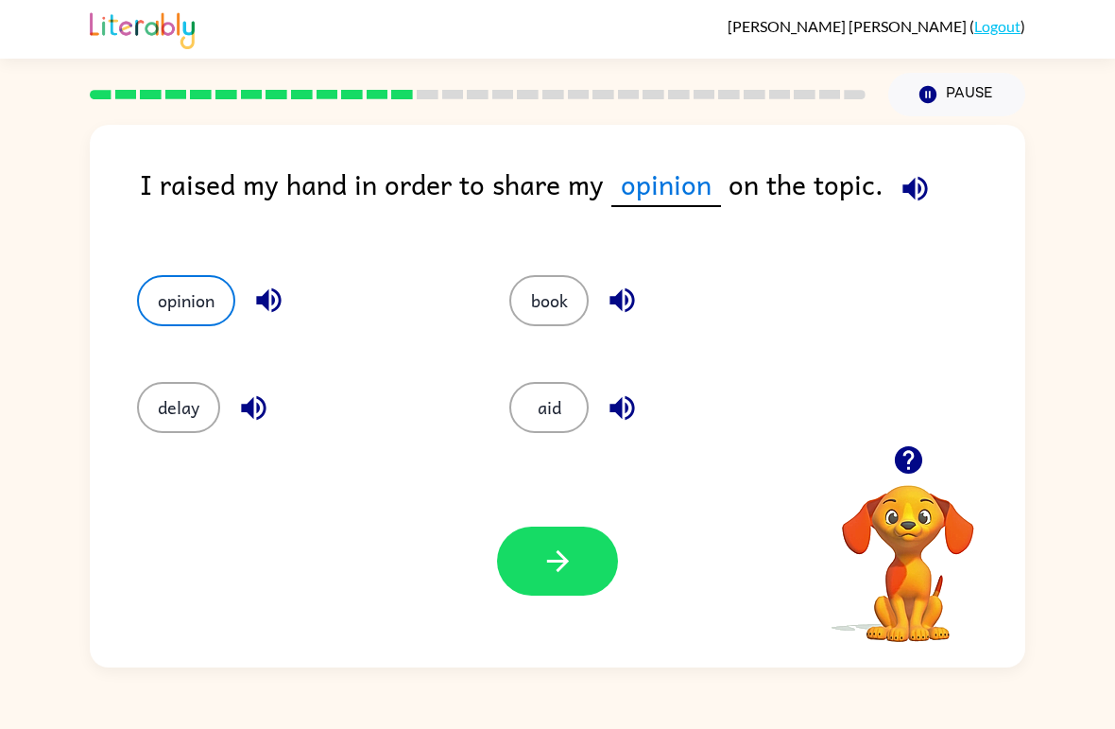
click at [562, 557] on icon "button" at bounding box center [557, 561] width 22 height 22
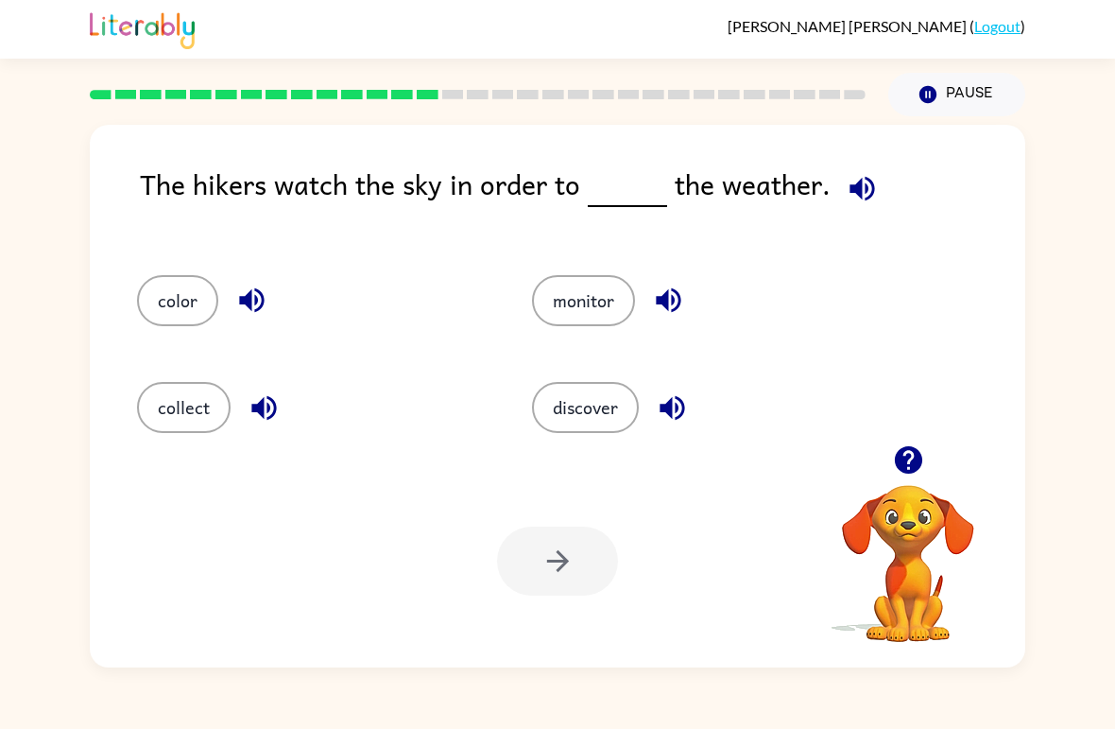
click at [571, 414] on button "discover" at bounding box center [585, 407] width 107 height 51
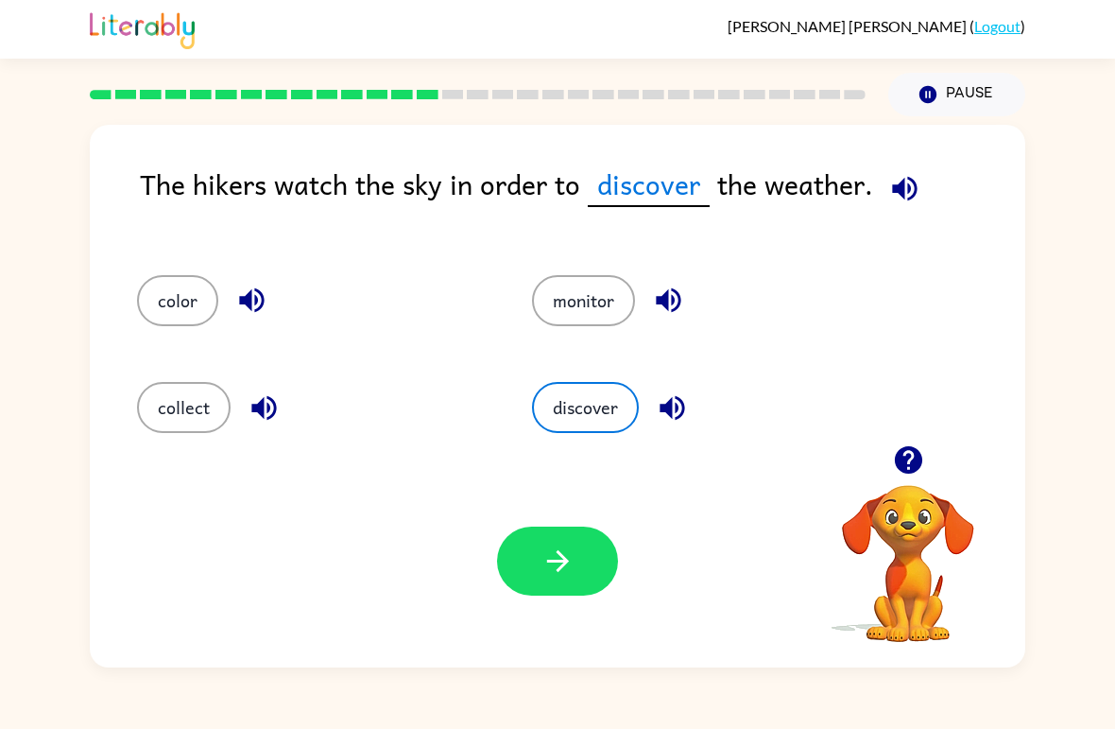
click at [551, 549] on icon "button" at bounding box center [557, 560] width 33 height 33
click at [548, 559] on div at bounding box center [557, 560] width 121 height 69
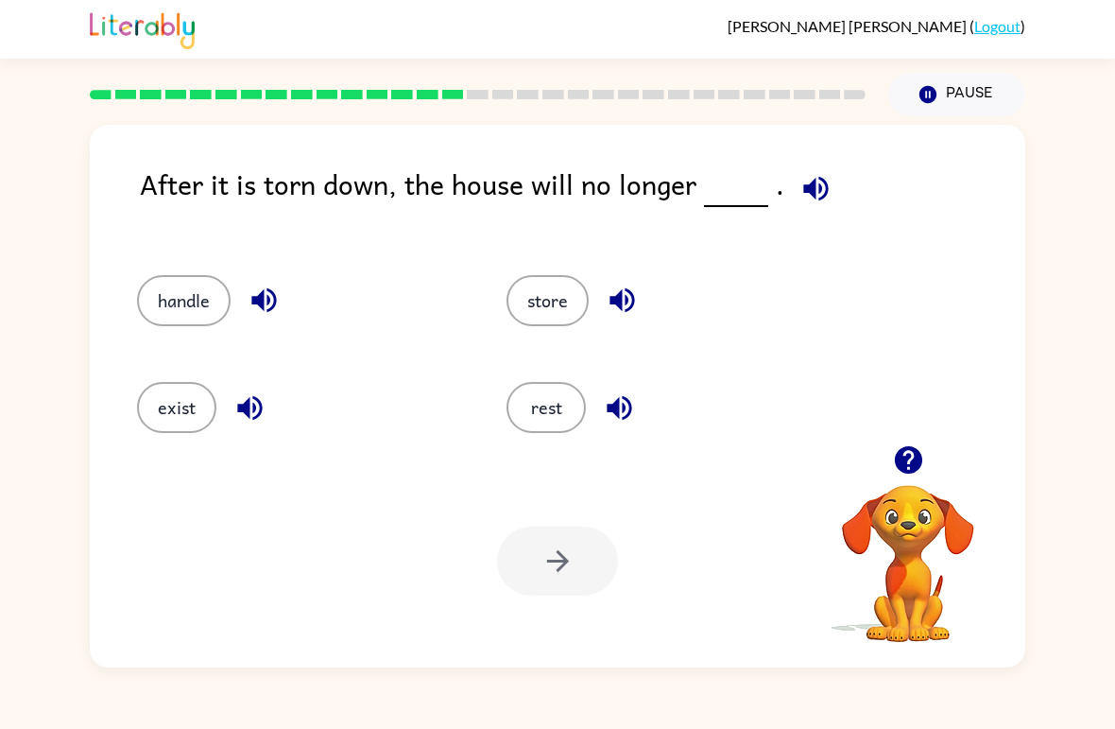
click at [187, 419] on button "exist" at bounding box center [176, 407] width 79 height 51
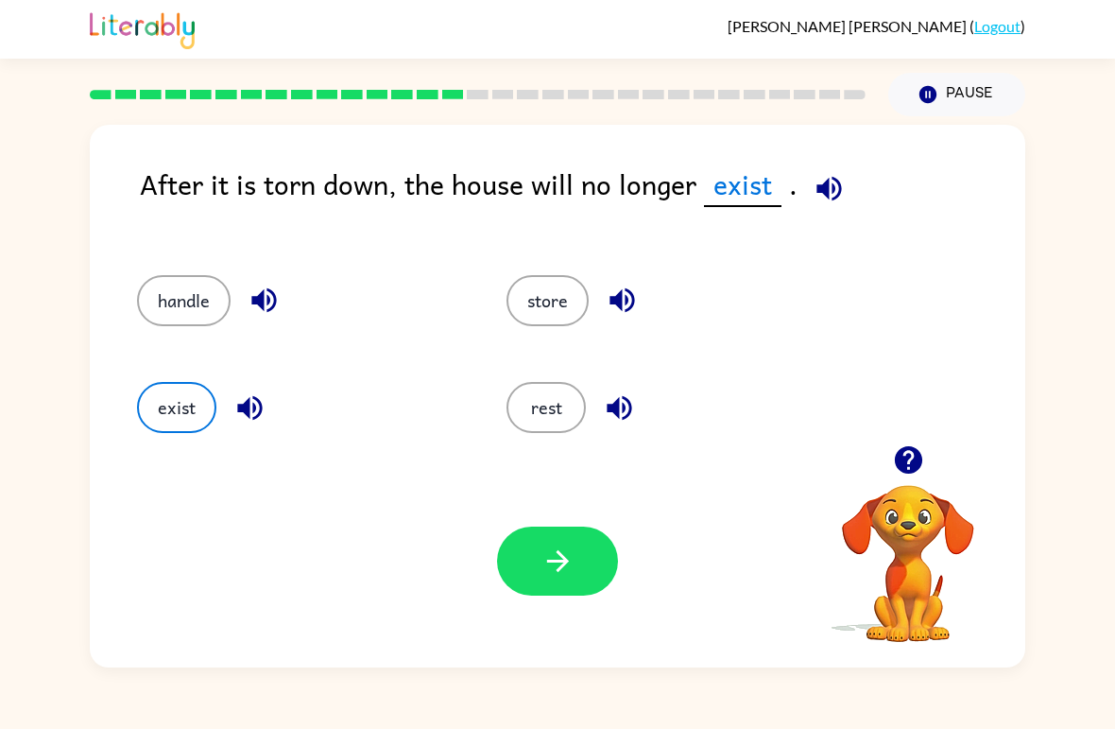
click at [564, 607] on div "Your browser must support playing .mp4 files to use Literably. Please try using…" at bounding box center [557, 561] width 935 height 213
click at [564, 606] on div "Your browser must support playing .mp4 files to use Literably. Please try using…" at bounding box center [557, 561] width 935 height 213
click at [572, 594] on button "button" at bounding box center [557, 560] width 121 height 69
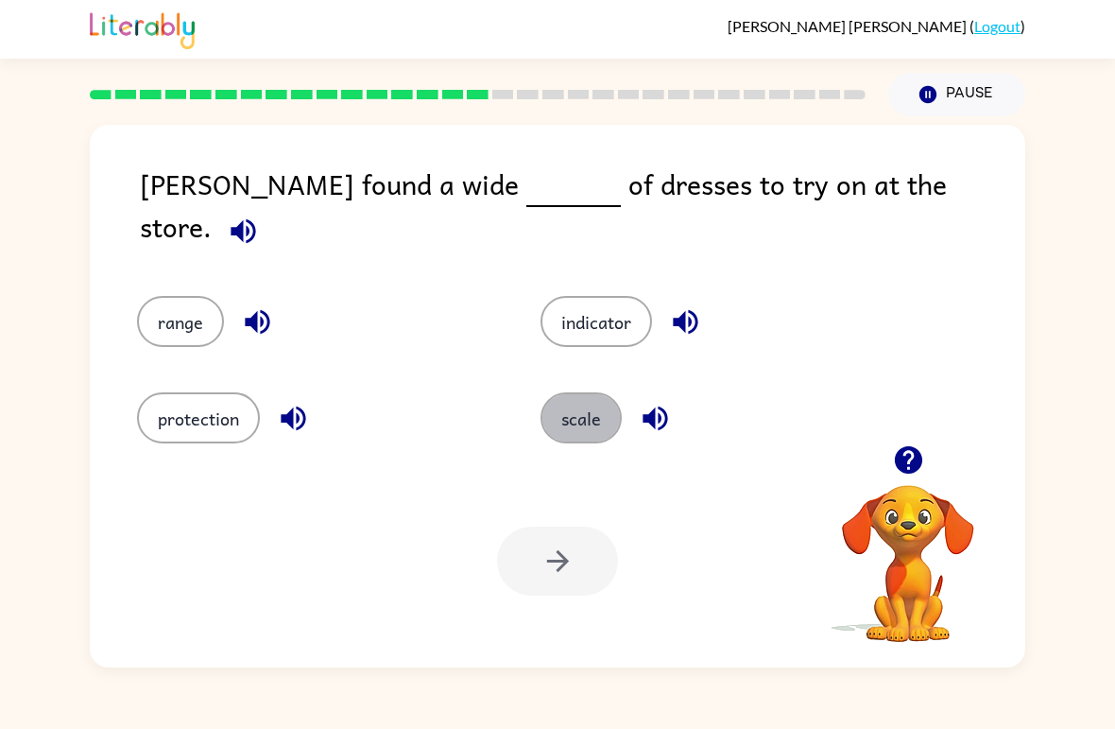
click at [585, 410] on button "scale" at bounding box center [581, 417] width 81 height 51
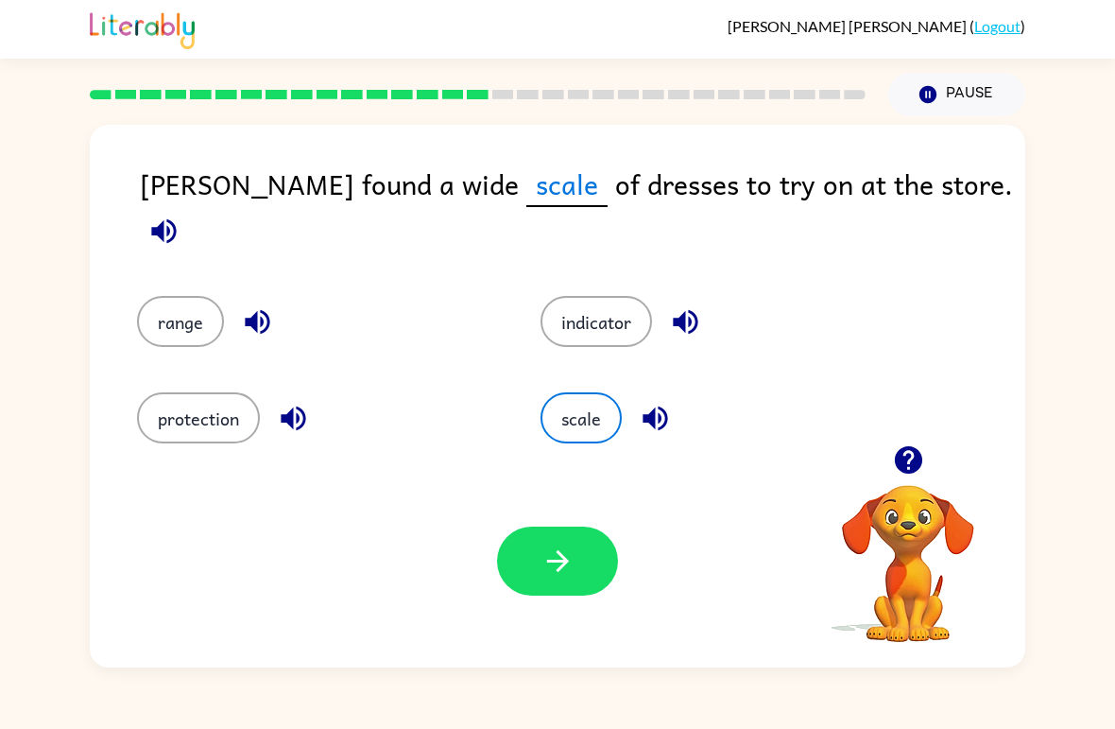
click at [536, 615] on div "Your browser must support playing .mp4 files to use Literably. Please try using…" at bounding box center [557, 561] width 935 height 213
click at [535, 614] on div "Your browser must support playing .mp4 files to use Literably. Please try using…" at bounding box center [557, 561] width 935 height 213
click at [552, 579] on button "button" at bounding box center [557, 560] width 121 height 69
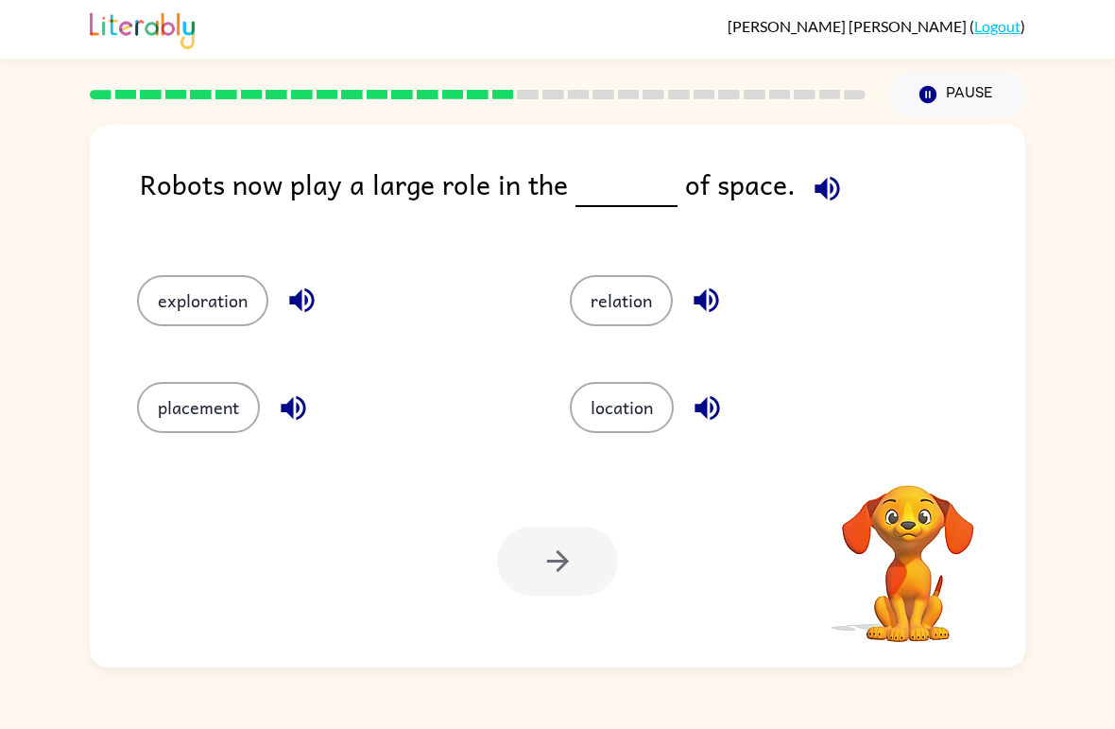
click at [553, 575] on div at bounding box center [557, 560] width 121 height 69
click at [225, 305] on button "exploration" at bounding box center [202, 300] width 131 height 51
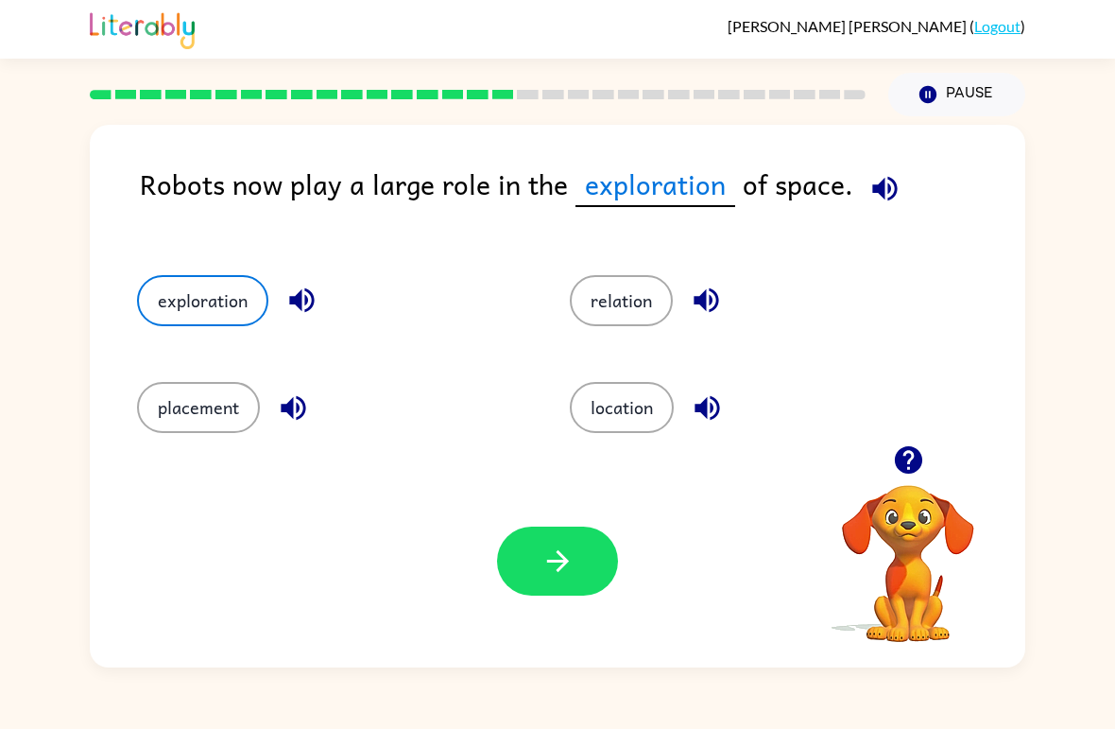
click at [575, 563] on button "button" at bounding box center [557, 560] width 121 height 69
click at [575, 562] on div at bounding box center [557, 560] width 121 height 69
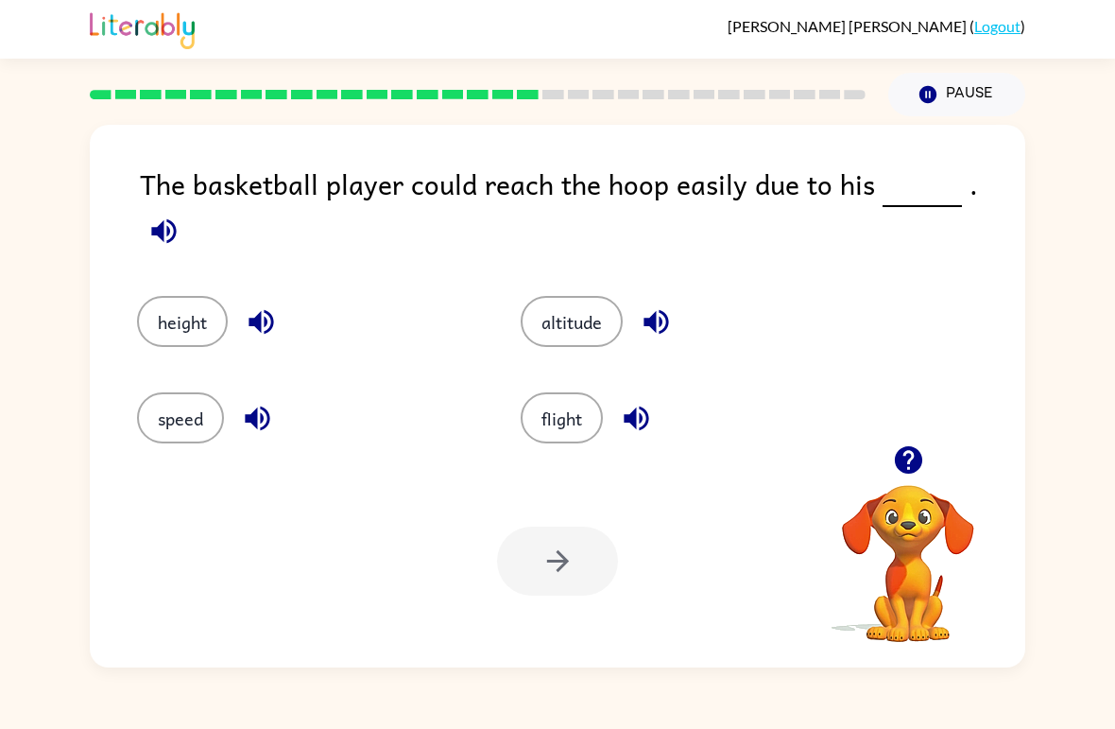
click at [562, 323] on button "altitude" at bounding box center [572, 321] width 102 height 51
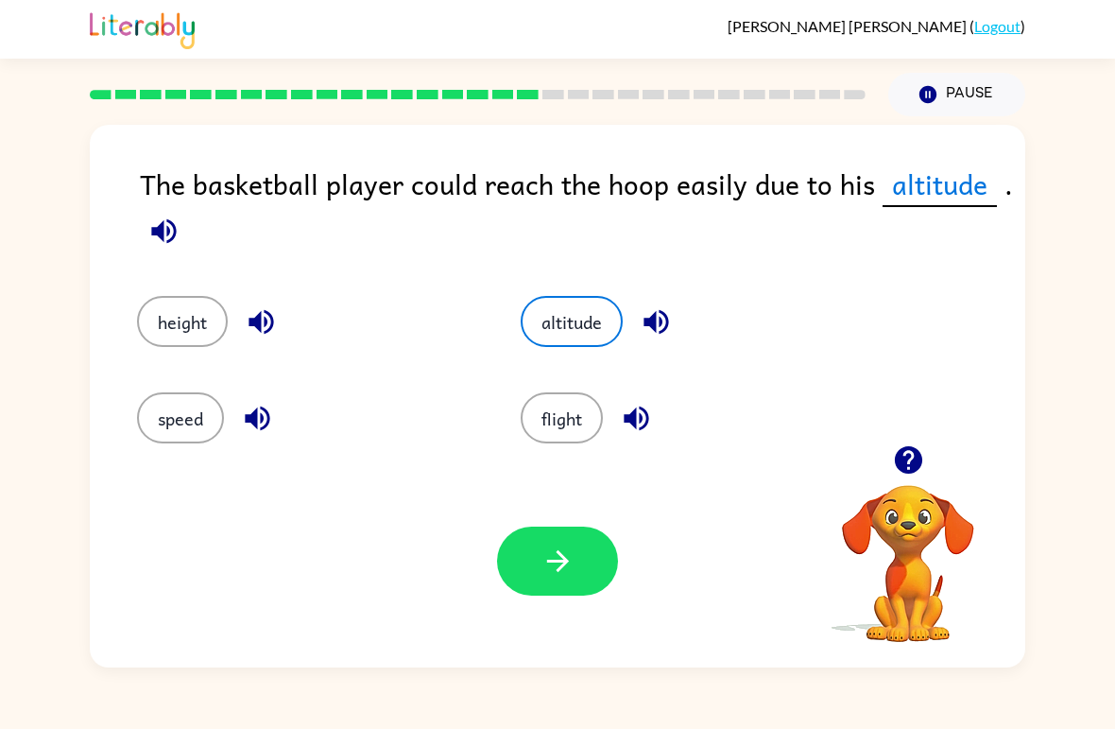
click at [585, 551] on button "button" at bounding box center [557, 560] width 121 height 69
click at [585, 550] on div at bounding box center [557, 560] width 121 height 69
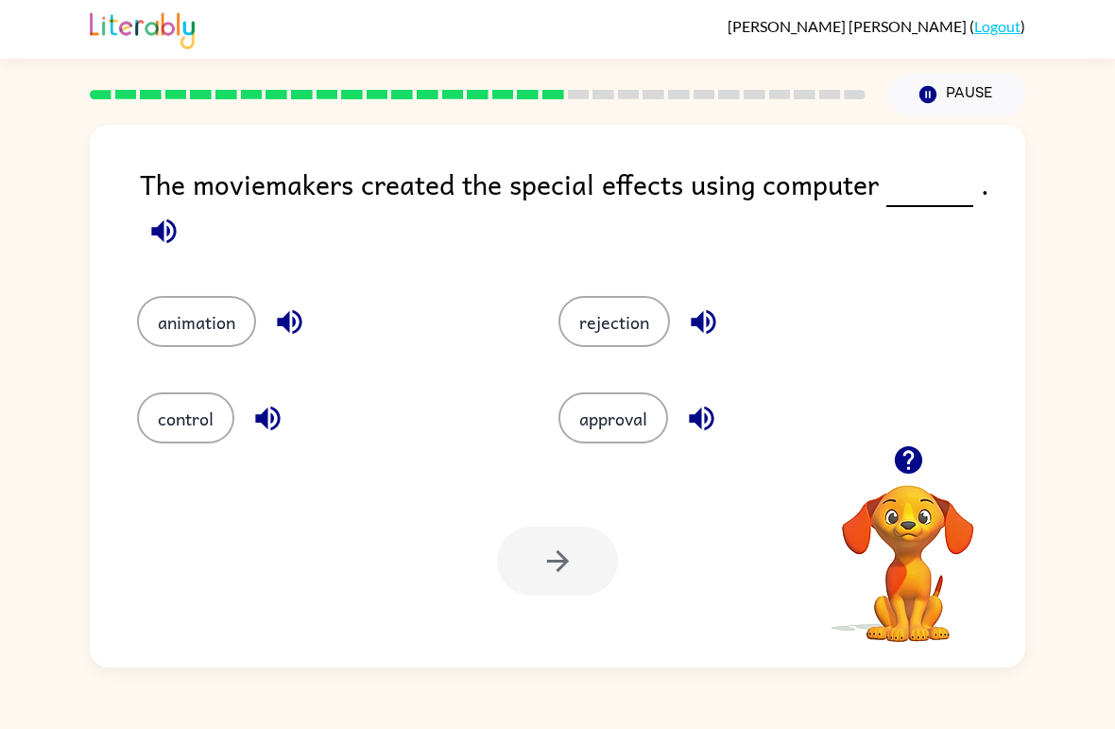
click at [224, 335] on button "animation" at bounding box center [196, 321] width 119 height 51
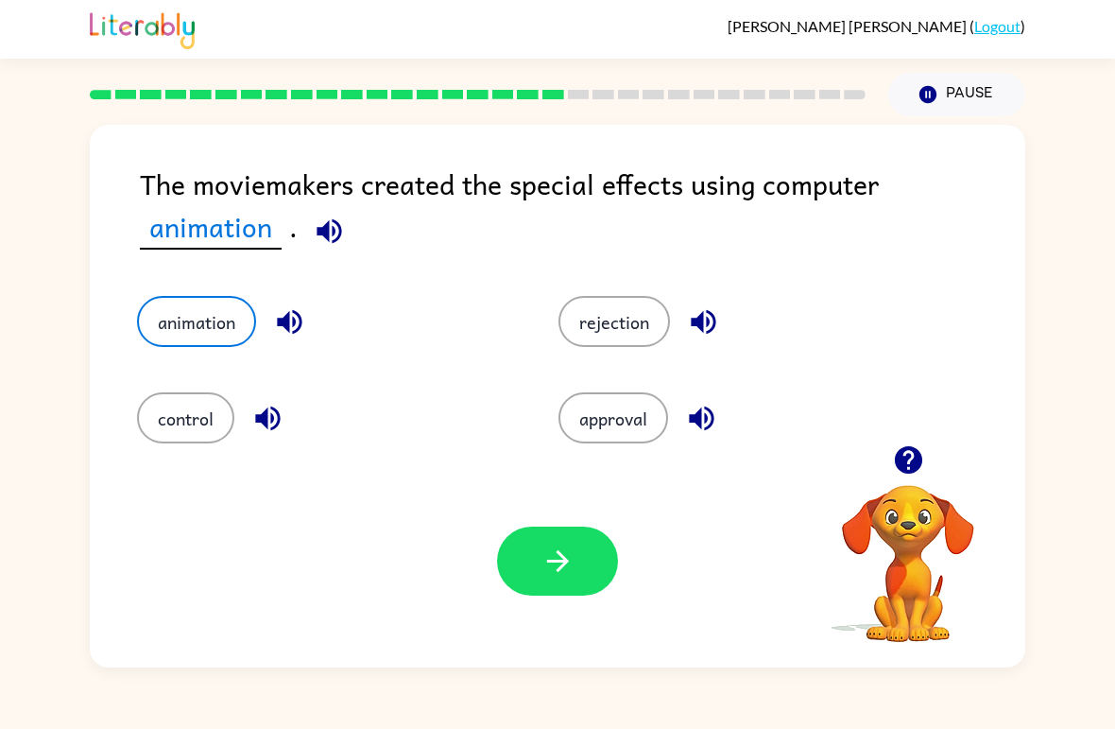
click at [575, 558] on button "button" at bounding box center [557, 560] width 121 height 69
click at [574, 557] on div at bounding box center [557, 560] width 121 height 69
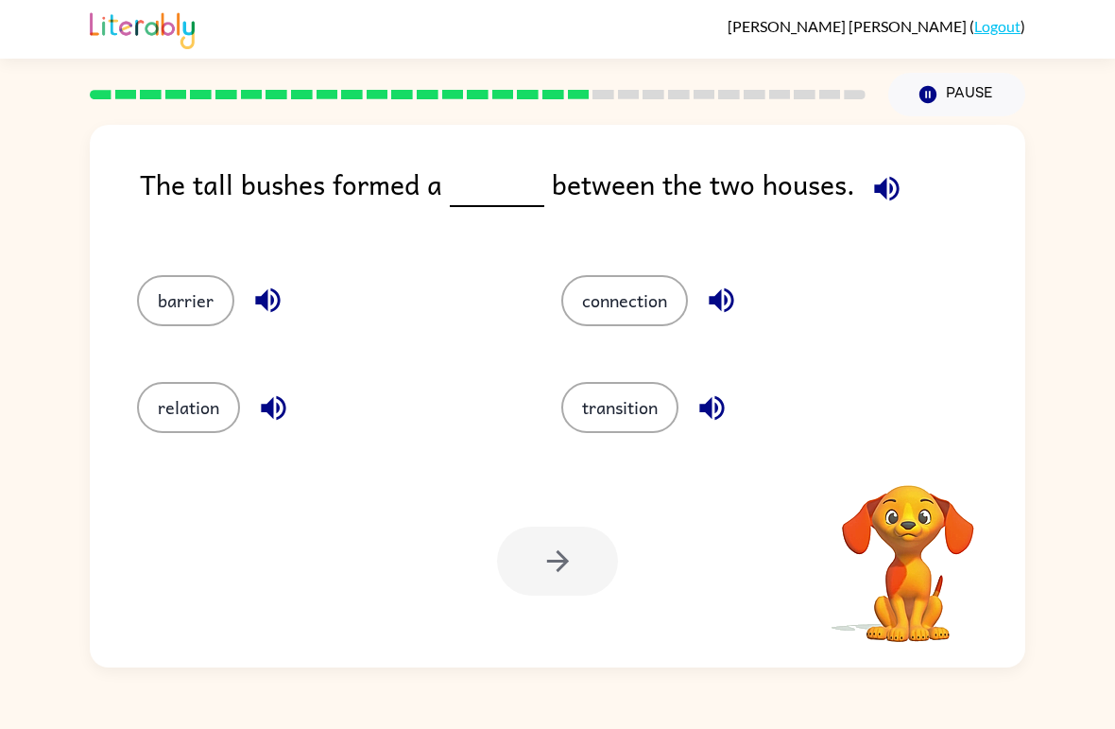
click at [585, 551] on div at bounding box center [557, 560] width 121 height 69
click at [166, 316] on button "barrier" at bounding box center [185, 300] width 97 height 51
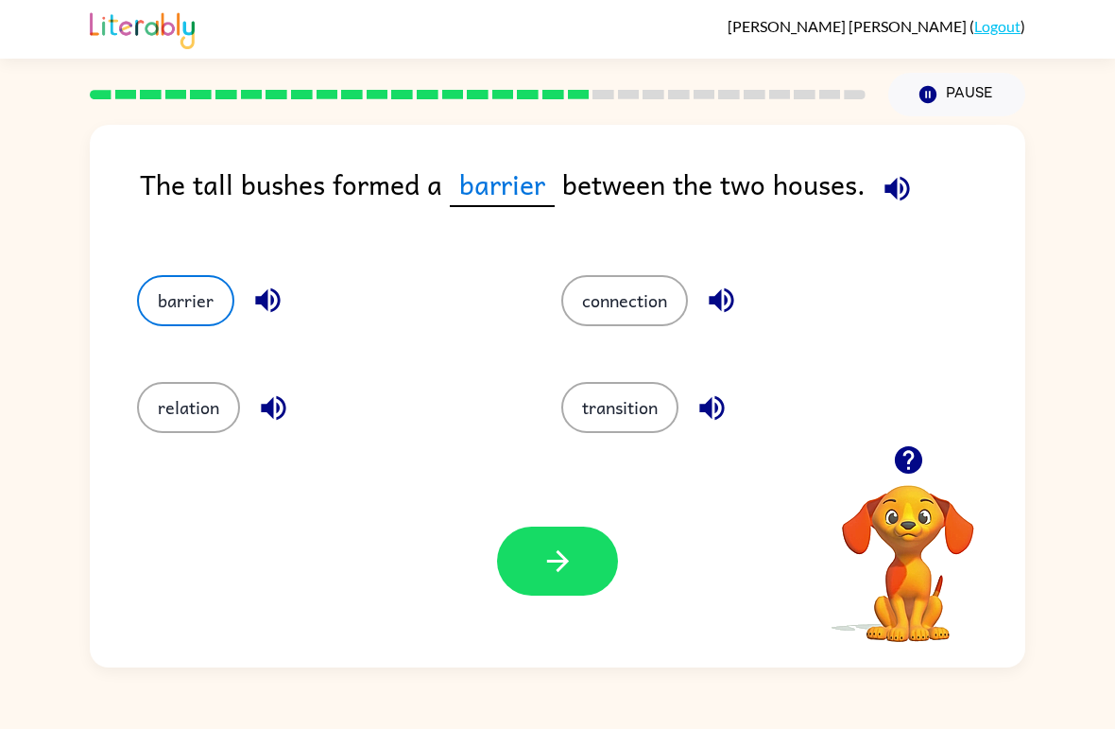
click at [564, 591] on button "button" at bounding box center [557, 560] width 121 height 69
click at [591, 572] on div at bounding box center [557, 560] width 121 height 69
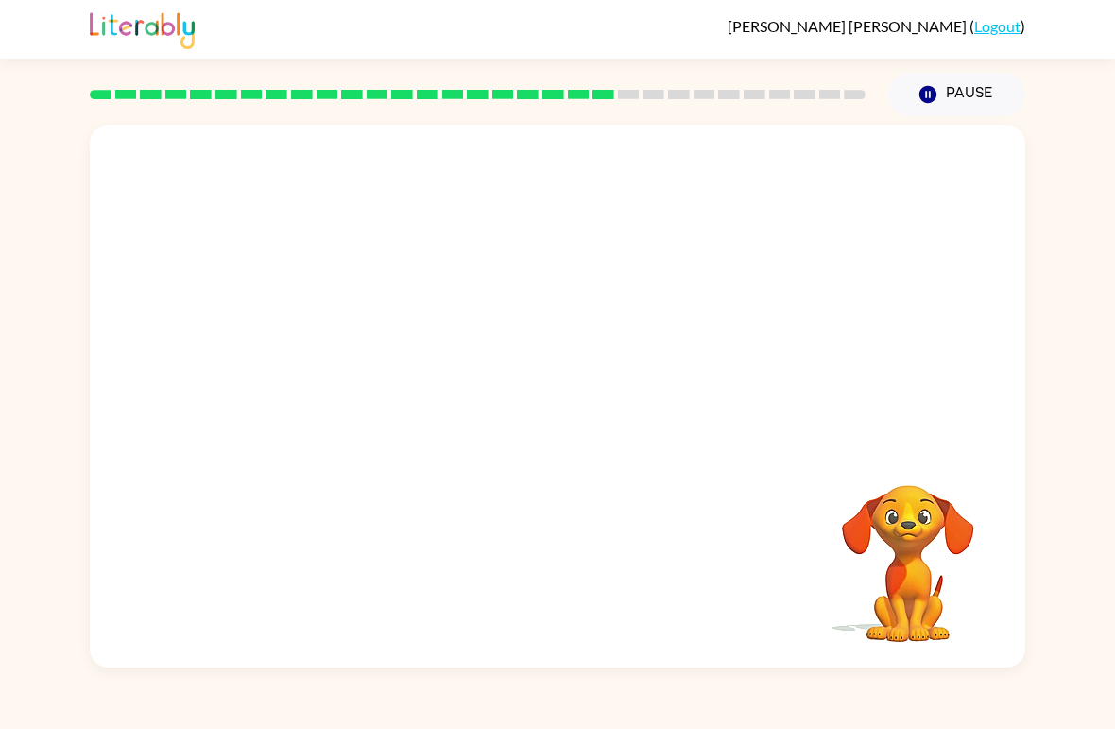
click at [780, 575] on div "Your browser must support playing .mp4 files to use Literably. Please try using…" at bounding box center [557, 396] width 935 height 542
click at [779, 575] on div "Your browser must support playing .mp4 files to use Literably. Please try using…" at bounding box center [557, 396] width 935 height 542
click at [746, 564] on div "Your browser must support playing .mp4 files to use Literably. Please try using…" at bounding box center [557, 396] width 935 height 542
click at [856, 566] on video "Your browser must support playing .mp4 files to use Literably. Please try using…" at bounding box center [908, 549] width 189 height 189
click at [891, 571] on video "Your browser must support playing .mp4 files to use Literably. Please try using…" at bounding box center [908, 549] width 189 height 189
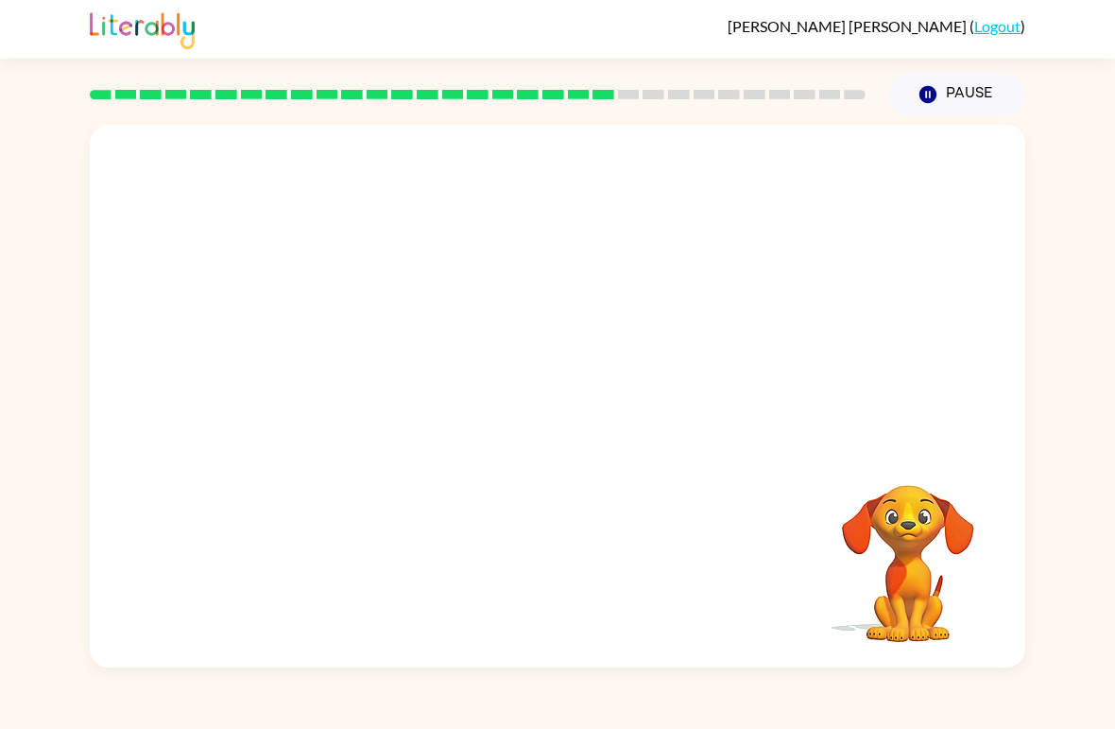
click at [896, 506] on video "Your browser must support playing .mp4 files to use Literably. Please try using…" at bounding box center [908, 549] width 189 height 189
click at [664, 486] on div "Your browser must support playing .mp4 files to use Literably. Please try using…" at bounding box center [557, 396] width 935 height 542
click at [646, 506] on div "Your browser must support playing .mp4 files to use Literably. Please try using…" at bounding box center [557, 396] width 935 height 542
click at [646, 505] on div "Your browser must support playing .mp4 files to use Literably. Please try using…" at bounding box center [557, 396] width 935 height 542
click at [661, 482] on div "Your browser must support playing .mp4 files to use Literably. Please try using…" at bounding box center [557, 396] width 935 height 542
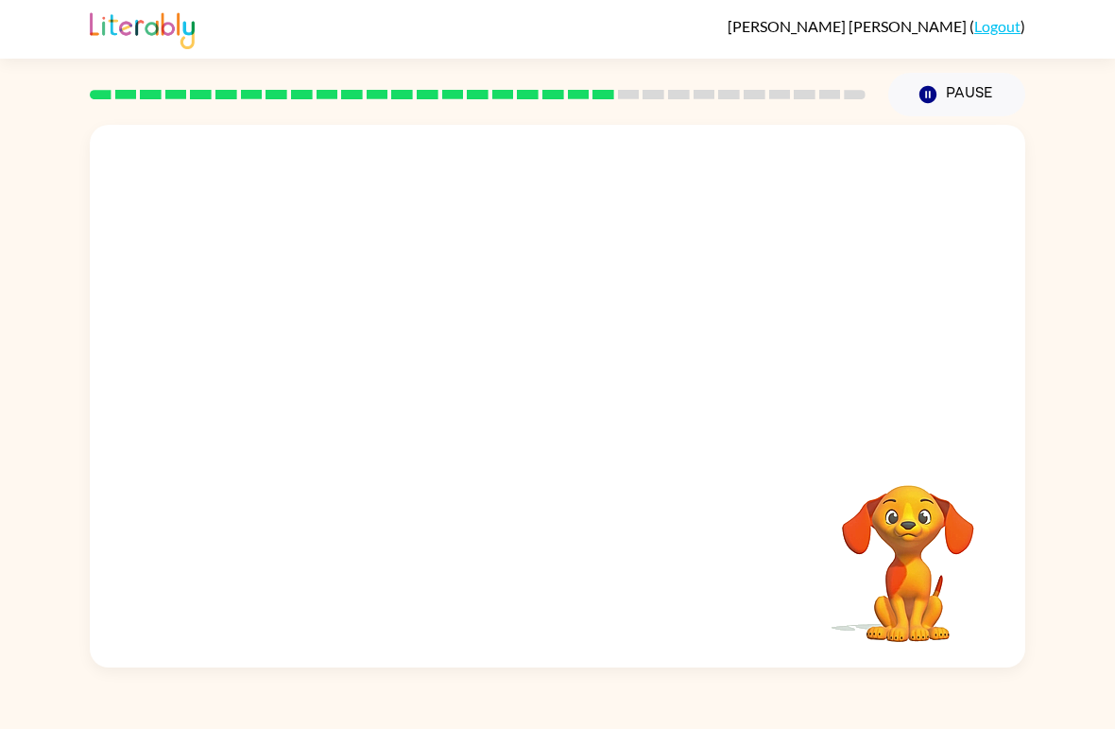
click at [768, 381] on video "Your browser must support playing .mp4 files to use Literably. Please try using…" at bounding box center [557, 285] width 935 height 320
click at [809, 369] on video "Your browser must support playing .mp4 files to use Literably. Please try using…" at bounding box center [557, 285] width 935 height 320
click at [718, 403] on video "Your browser must support playing .mp4 files to use Literably. Please try using…" at bounding box center [557, 285] width 935 height 320
click at [558, 391] on div at bounding box center [557, 405] width 121 height 69
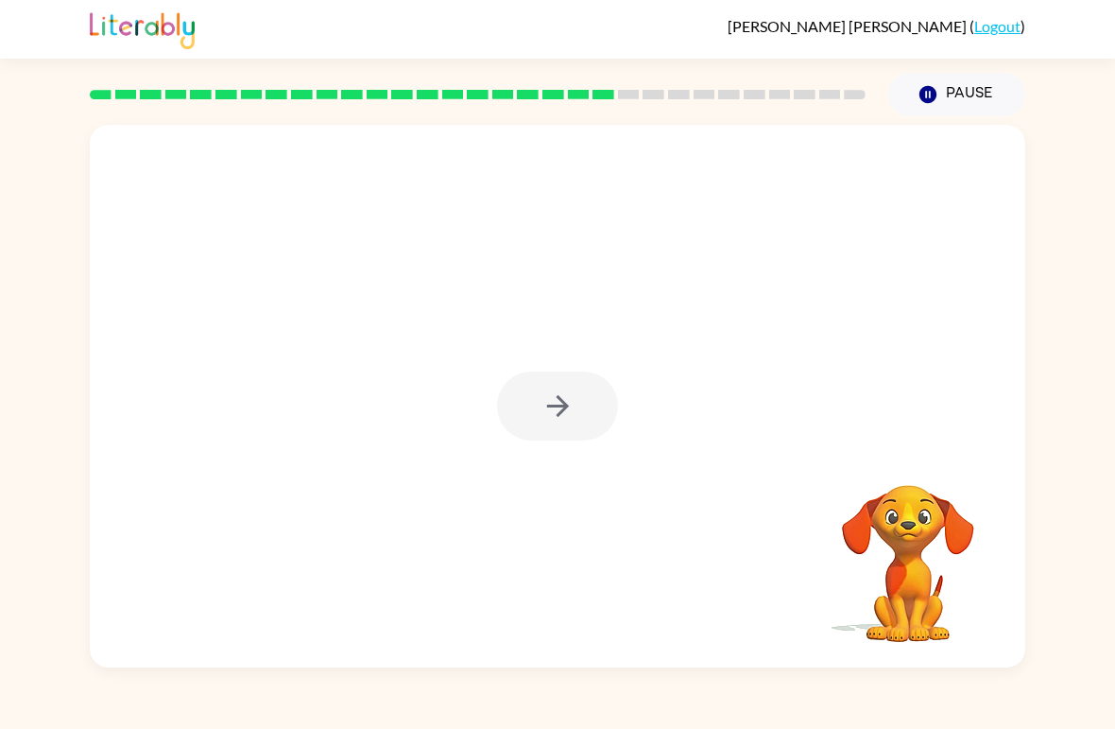
click at [558, 390] on div at bounding box center [557, 405] width 121 height 69
click at [561, 437] on div at bounding box center [557, 405] width 121 height 69
click at [592, 414] on div at bounding box center [557, 405] width 121 height 69
click at [592, 413] on div at bounding box center [557, 405] width 121 height 69
click at [558, 437] on div at bounding box center [557, 405] width 121 height 69
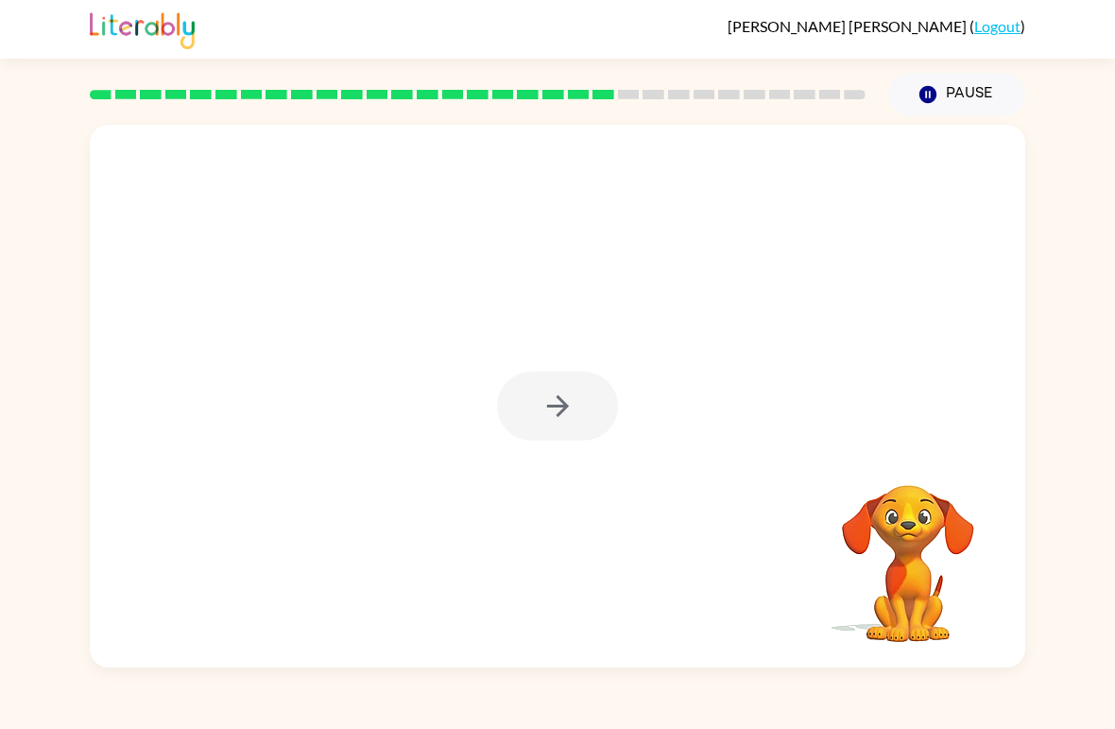
click at [558, 437] on div at bounding box center [557, 405] width 121 height 69
click at [575, 421] on button "button" at bounding box center [557, 405] width 121 height 69
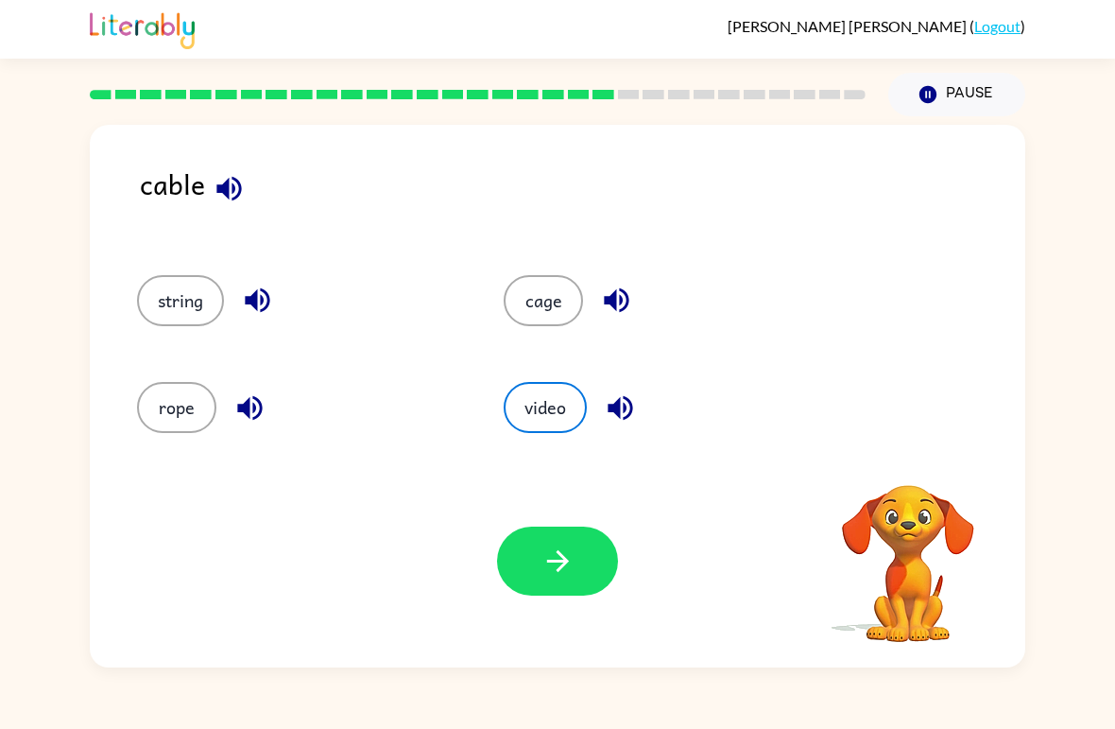
click at [584, 417] on button "video" at bounding box center [545, 407] width 83 height 51
click at [531, 303] on button "cage" at bounding box center [543, 300] width 79 height 51
click at [167, 421] on button "rope" at bounding box center [176, 407] width 79 height 51
click at [587, 560] on button "button" at bounding box center [557, 560] width 121 height 69
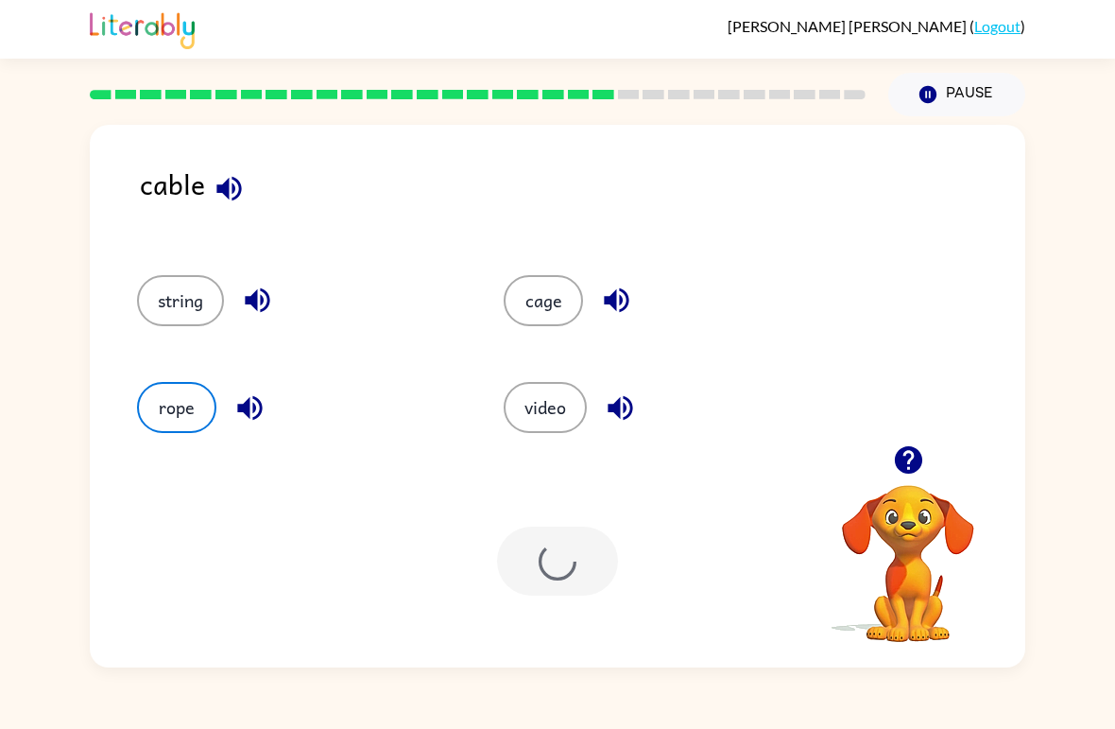
click at [586, 560] on div at bounding box center [557, 560] width 121 height 69
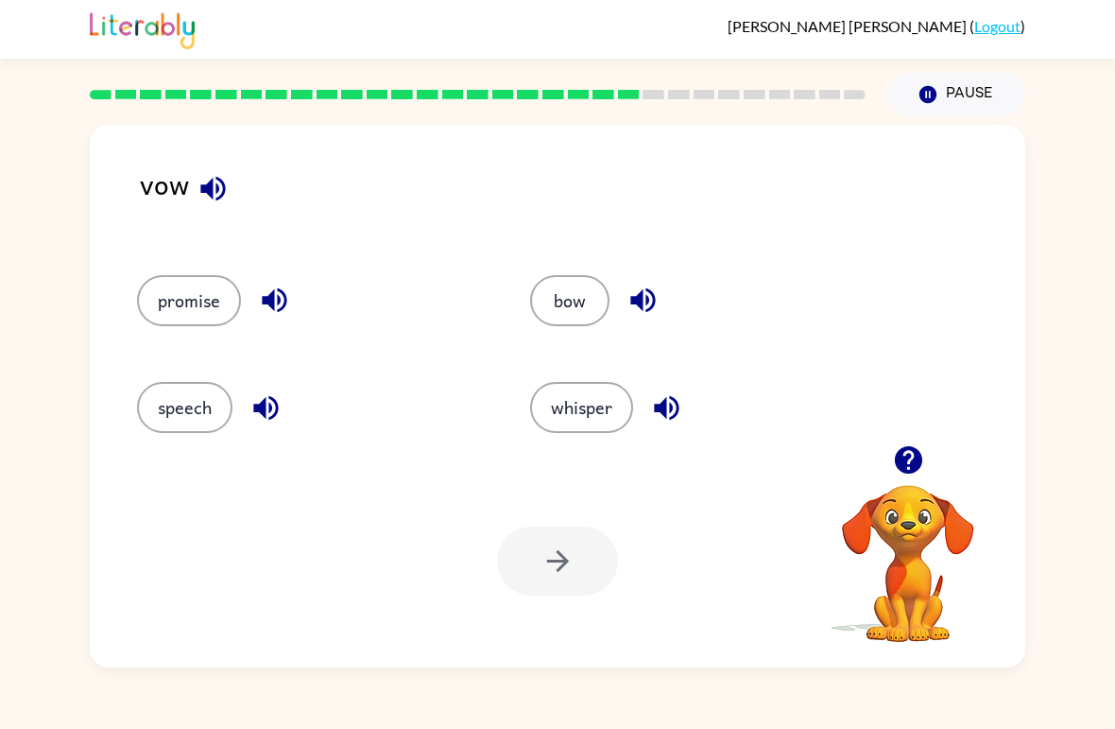
click at [555, 297] on button "bow" at bounding box center [569, 300] width 79 height 51
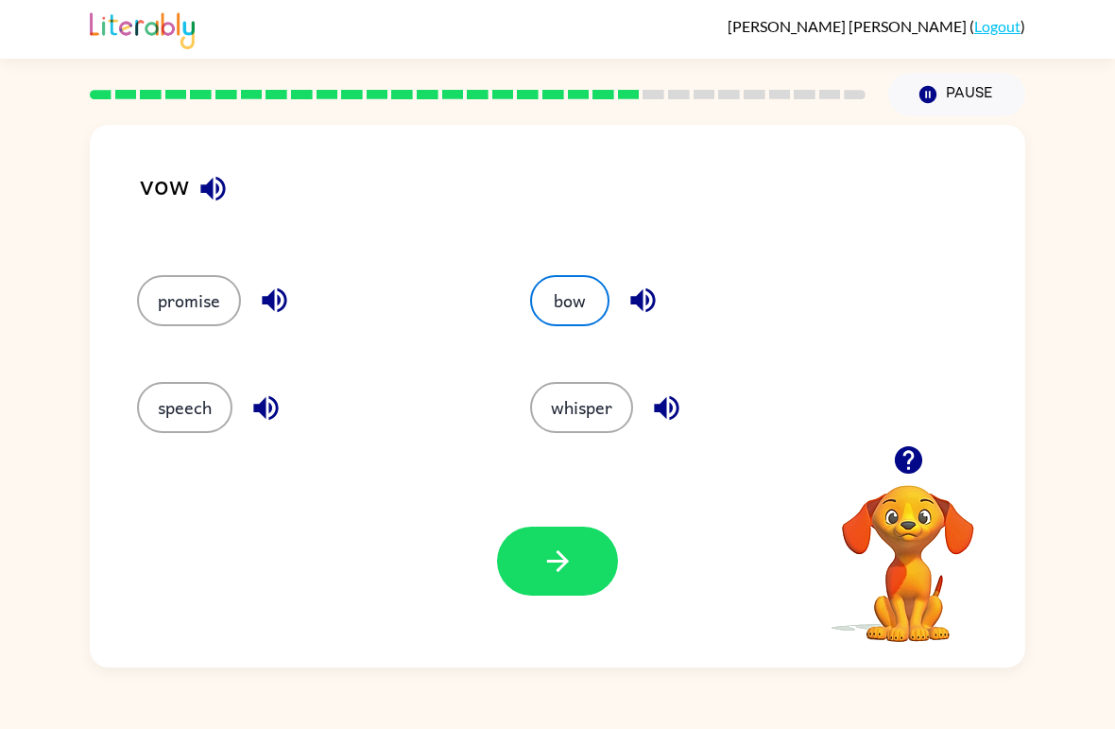
click at [580, 553] on button "button" at bounding box center [557, 560] width 121 height 69
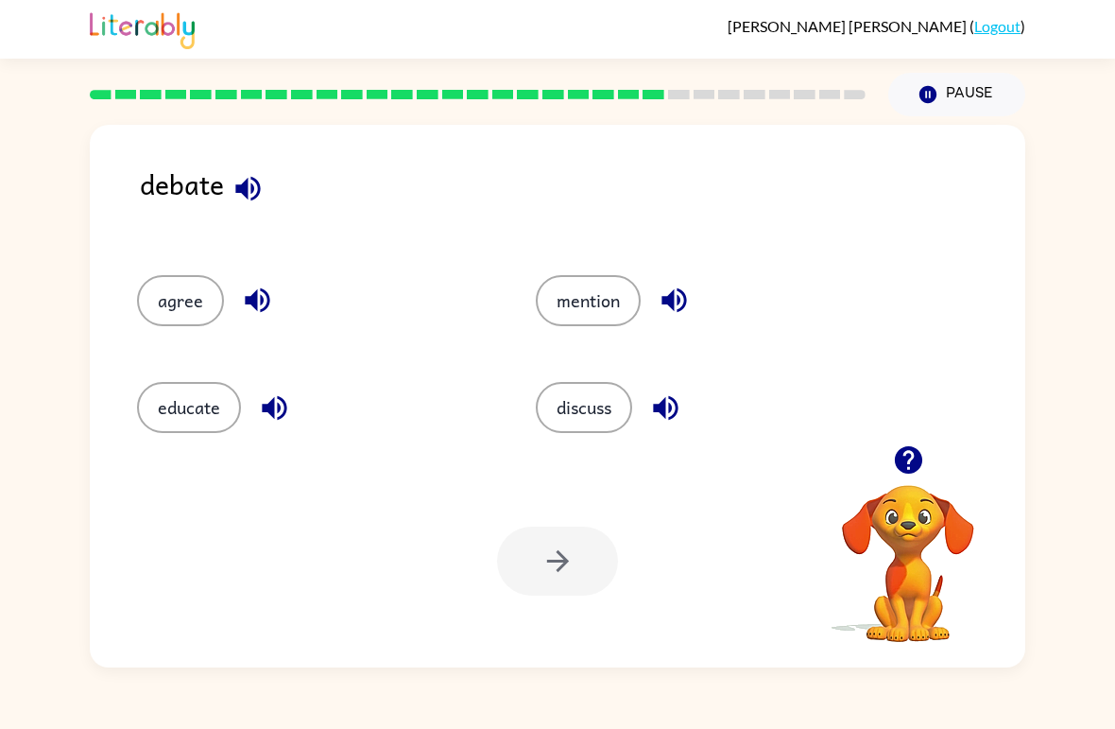
click at [589, 432] on button "discuss" at bounding box center [584, 407] width 96 height 51
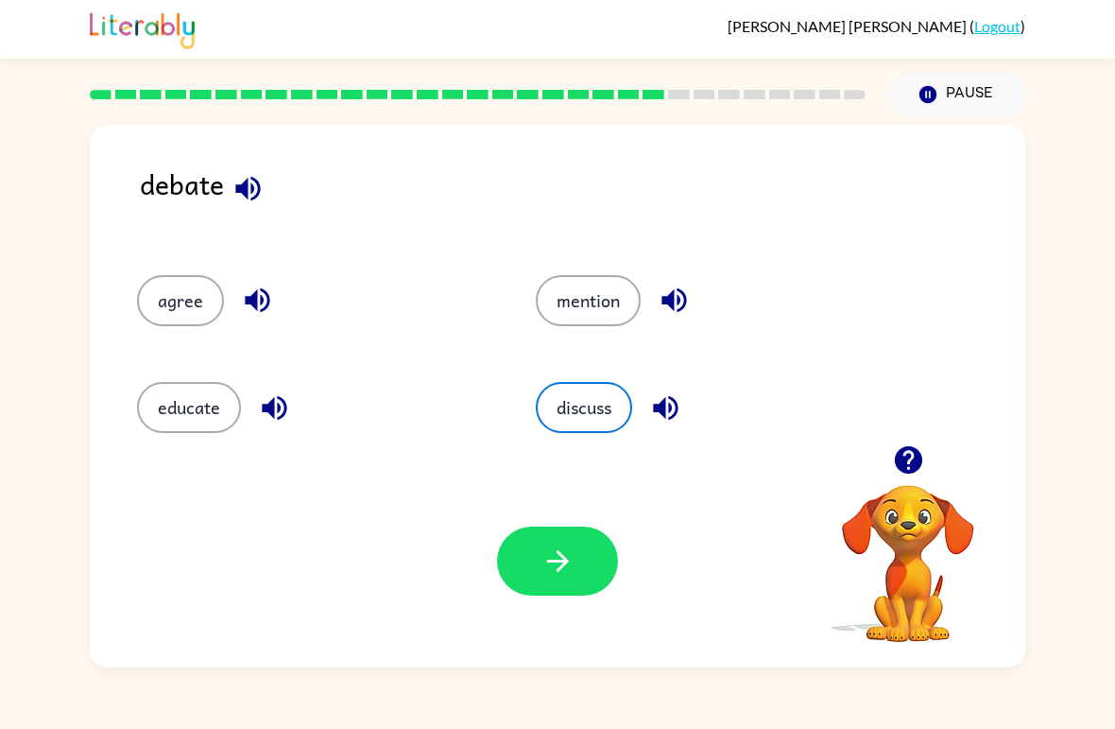
click at [556, 543] on button "button" at bounding box center [557, 560] width 121 height 69
click at [556, 542] on div at bounding box center [557, 560] width 121 height 69
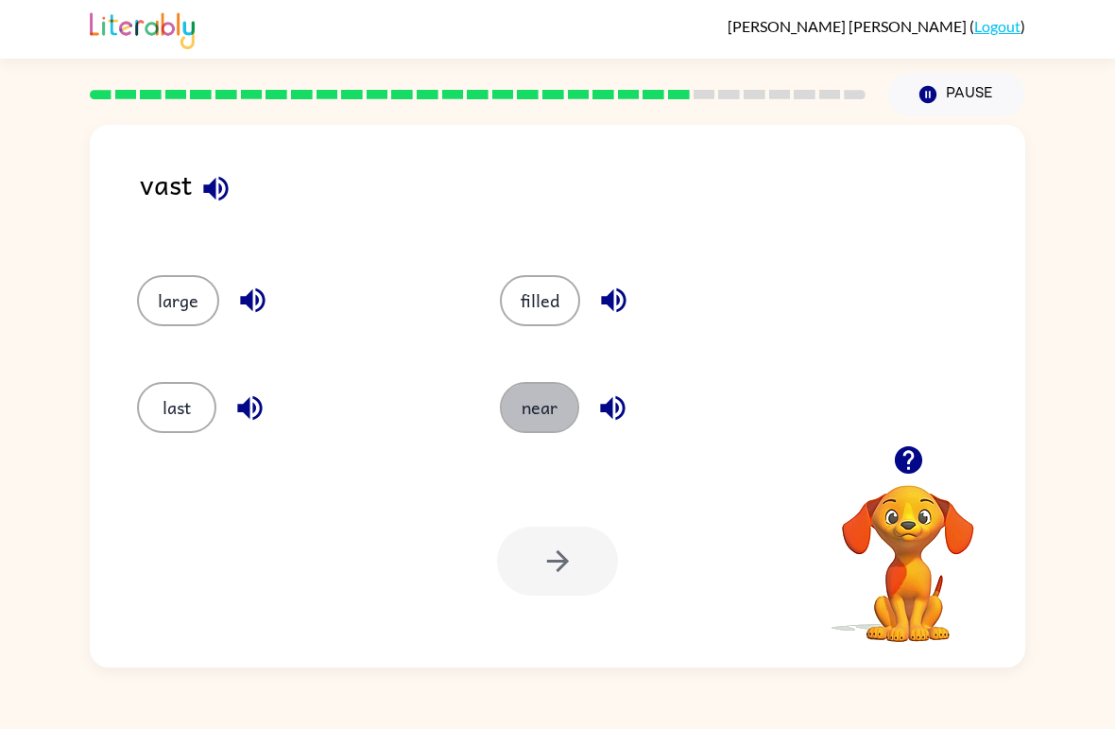
click at [541, 395] on button "near" at bounding box center [539, 407] width 79 height 51
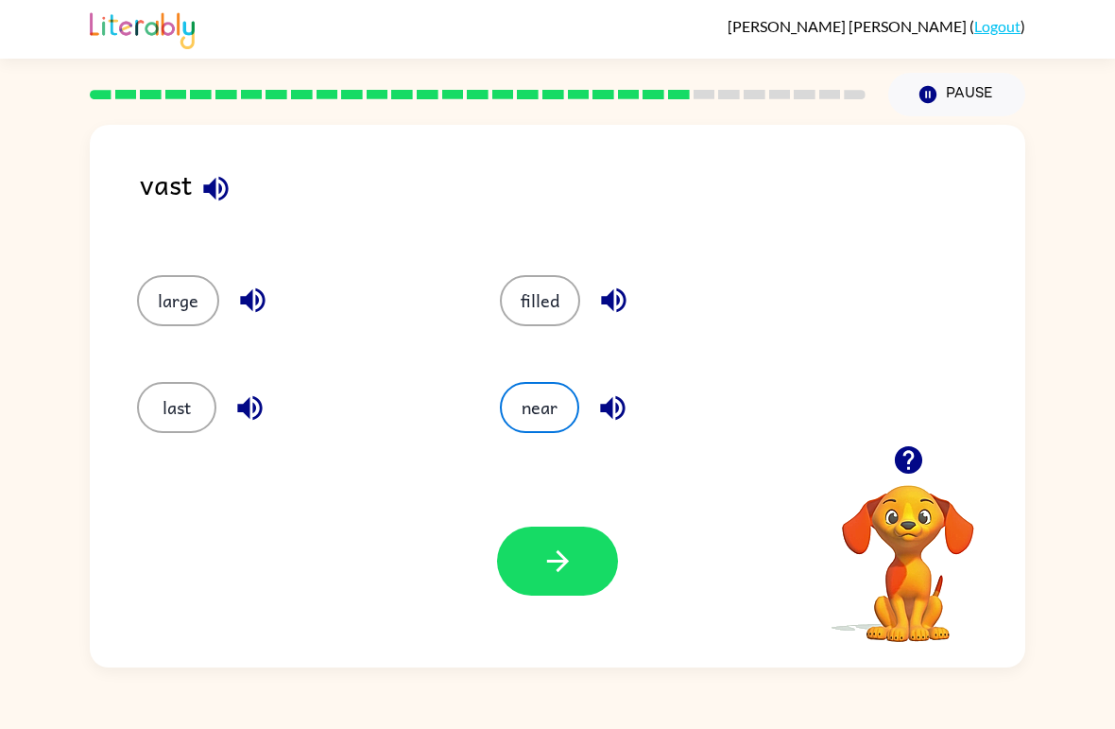
click at [529, 303] on button "filled" at bounding box center [540, 300] width 80 height 51
click at [588, 565] on button "button" at bounding box center [557, 560] width 121 height 69
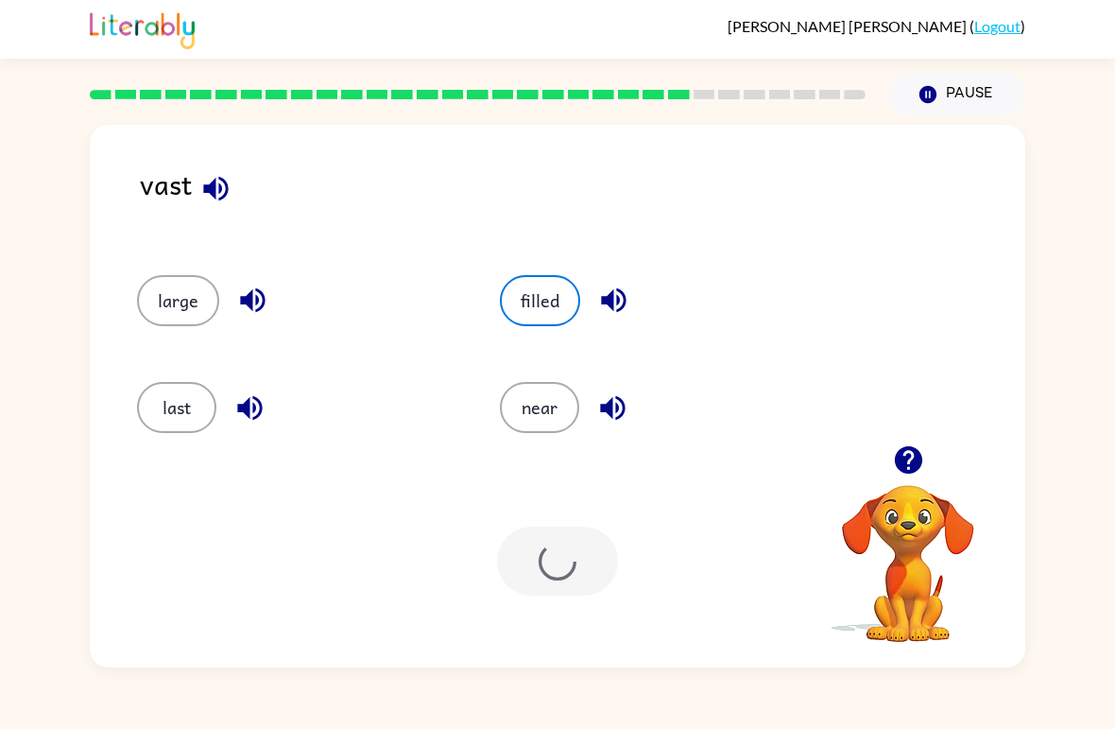
click at [588, 565] on div at bounding box center [557, 560] width 121 height 69
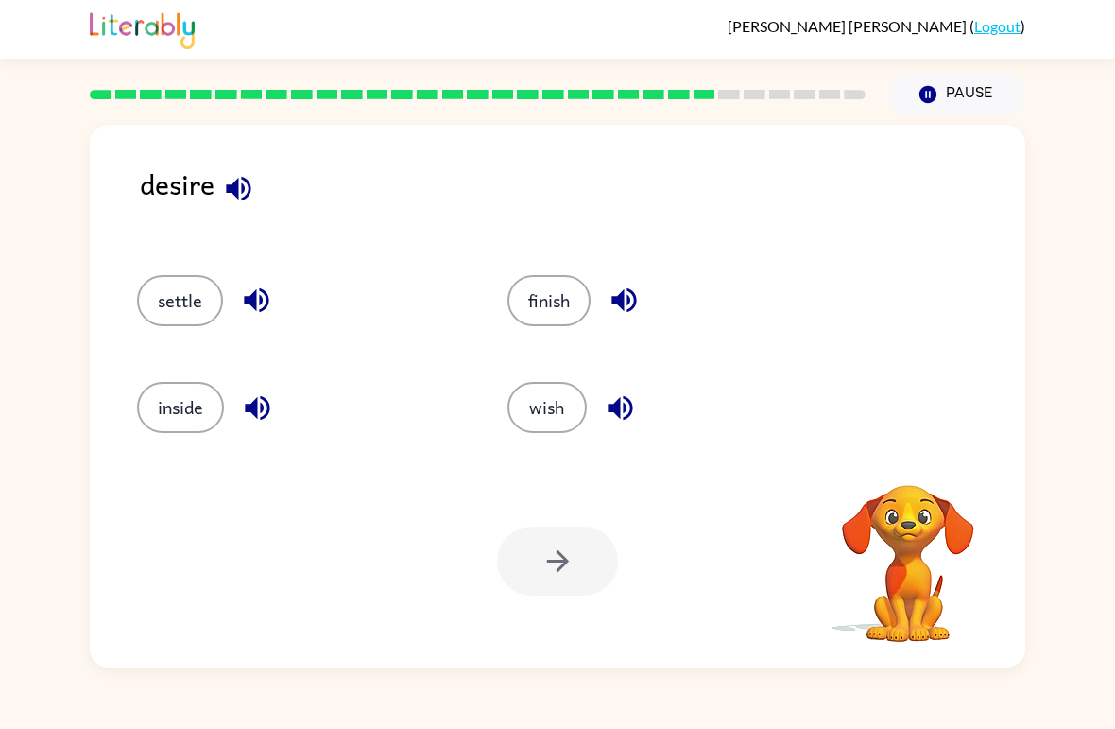
click at [578, 418] on button "wish" at bounding box center [546, 407] width 79 height 51
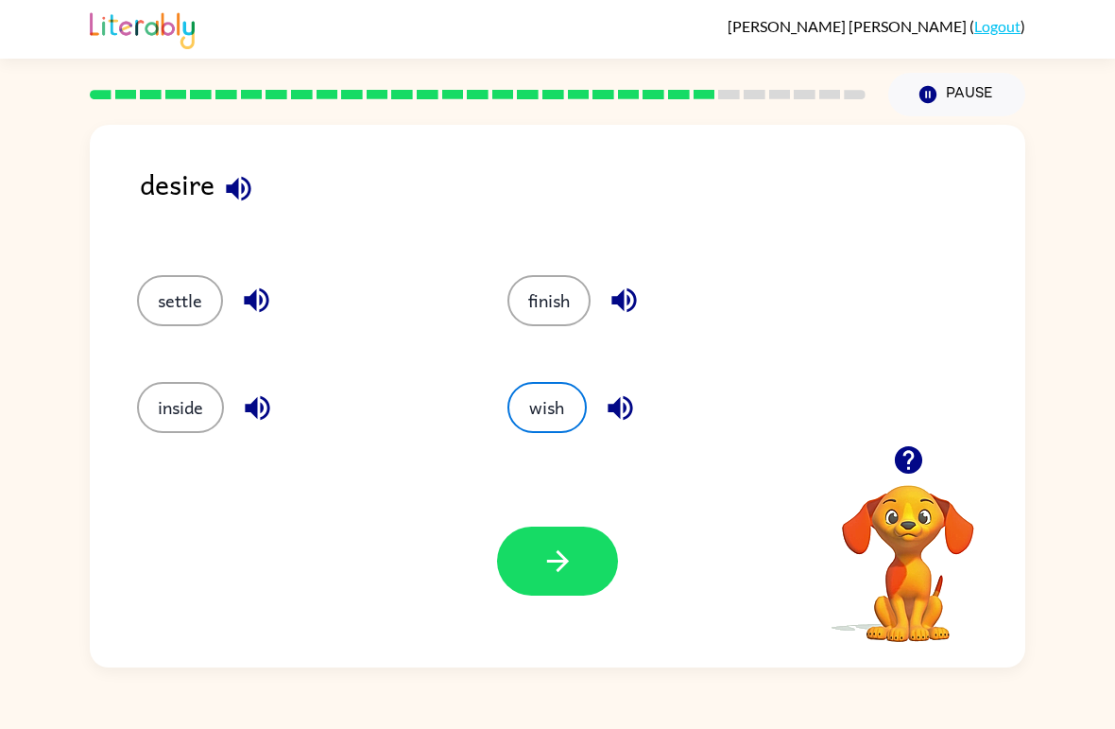
click at [554, 558] on icon "button" at bounding box center [557, 560] width 33 height 33
click at [554, 558] on div at bounding box center [557, 560] width 121 height 69
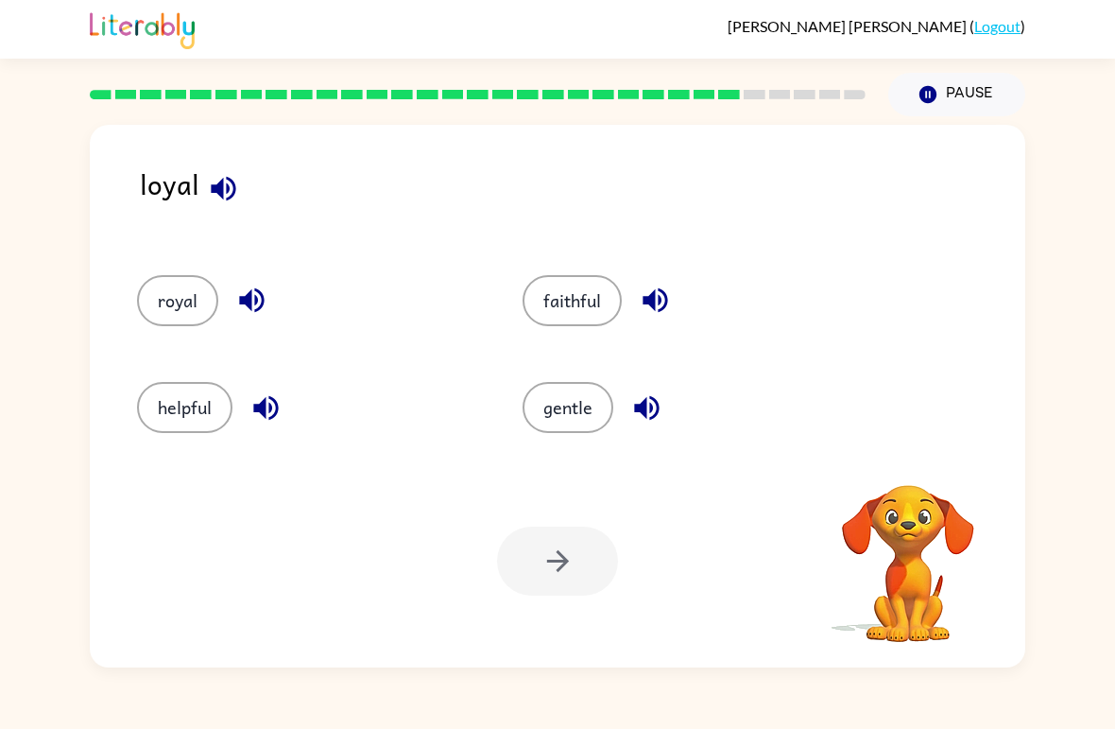
click at [163, 287] on button "royal" at bounding box center [177, 300] width 81 height 51
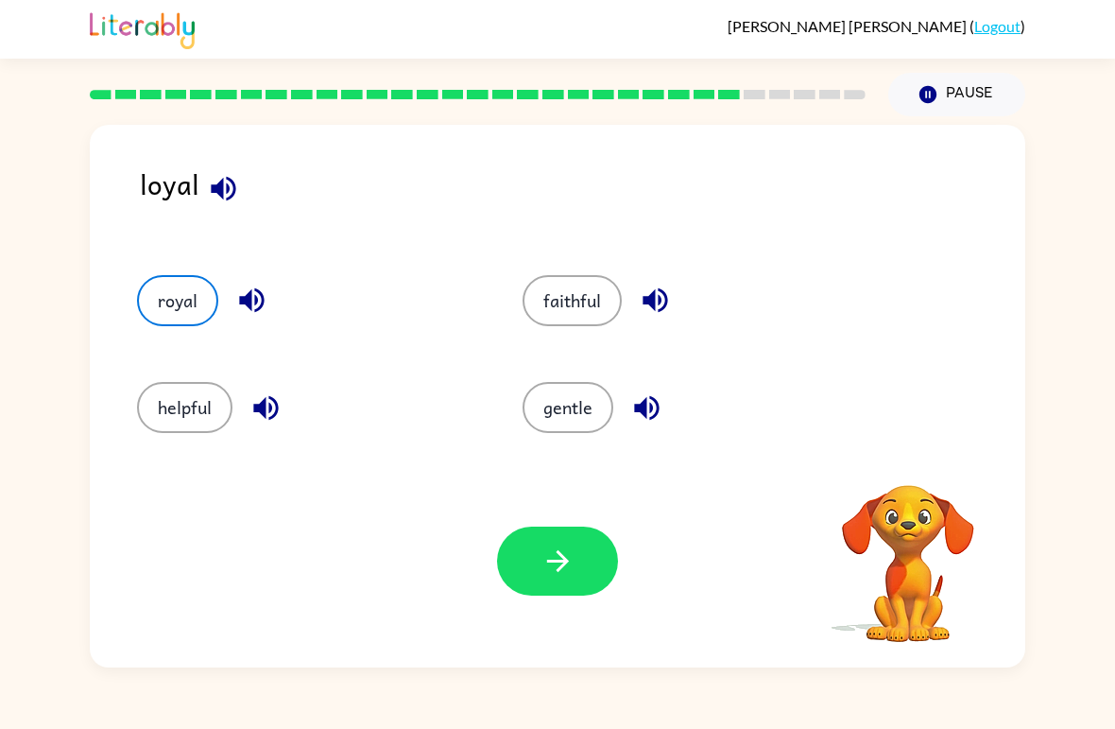
click at [541, 548] on icon "button" at bounding box center [557, 560] width 33 height 33
click at [541, 548] on div at bounding box center [557, 560] width 121 height 69
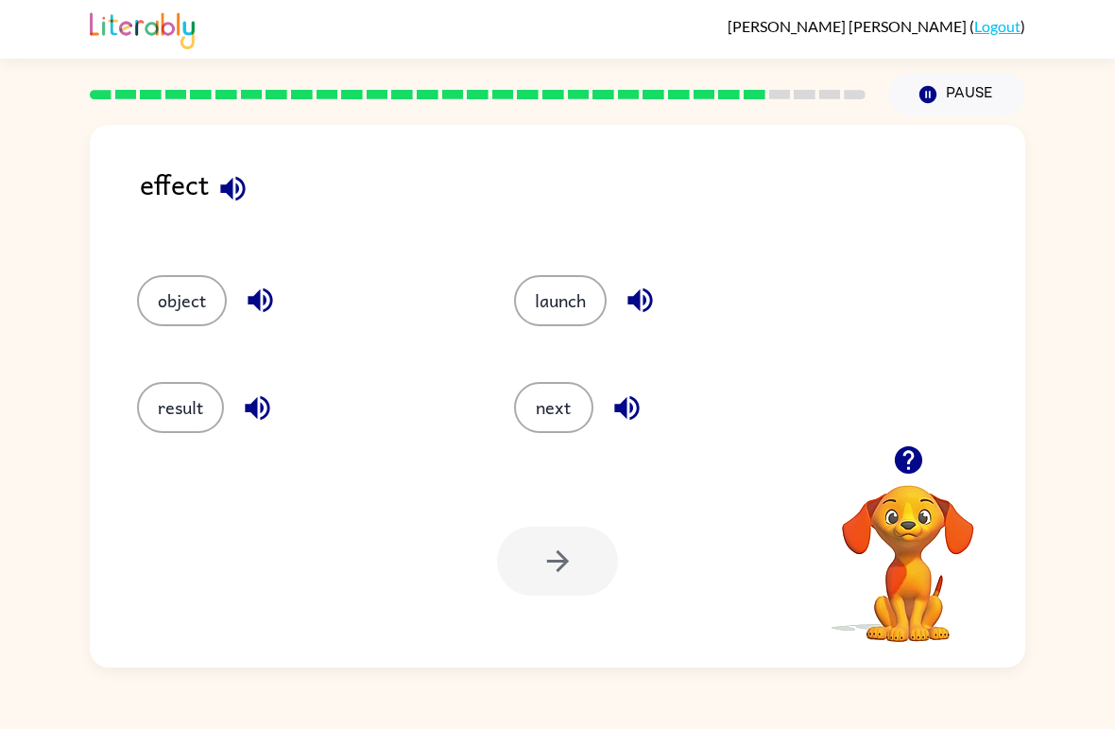
click at [168, 415] on button "result" at bounding box center [180, 407] width 87 height 51
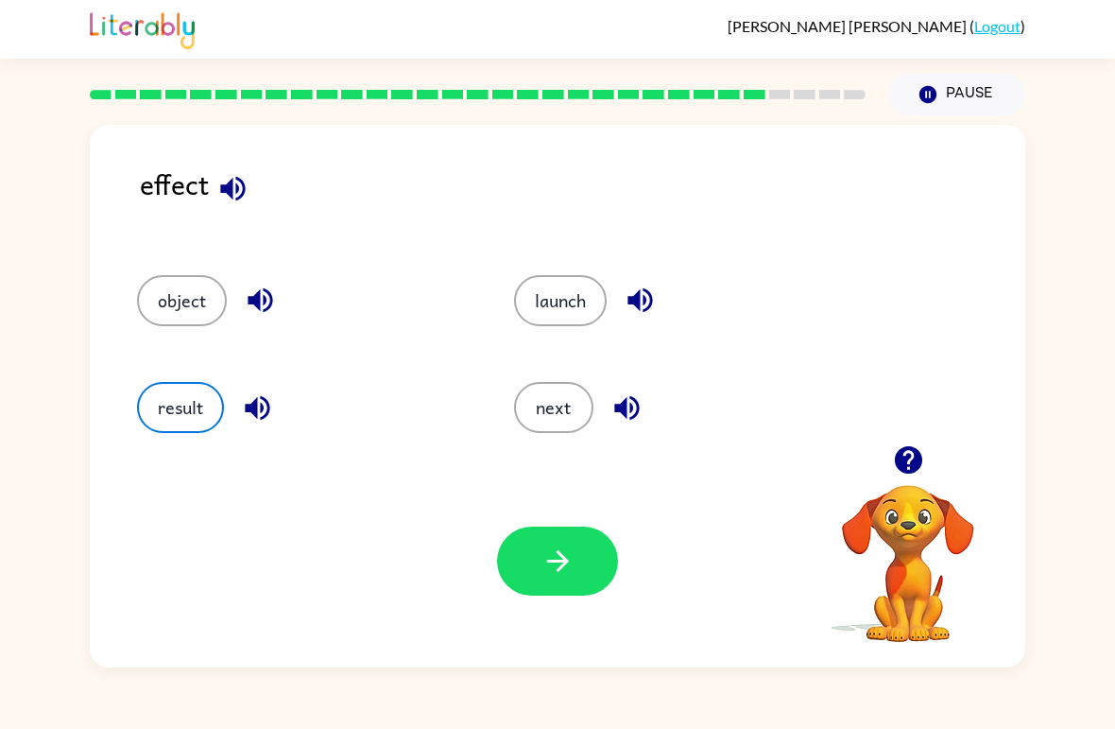
click at [559, 569] on icon "button" at bounding box center [557, 561] width 22 height 22
click at [558, 568] on div at bounding box center [557, 560] width 121 height 69
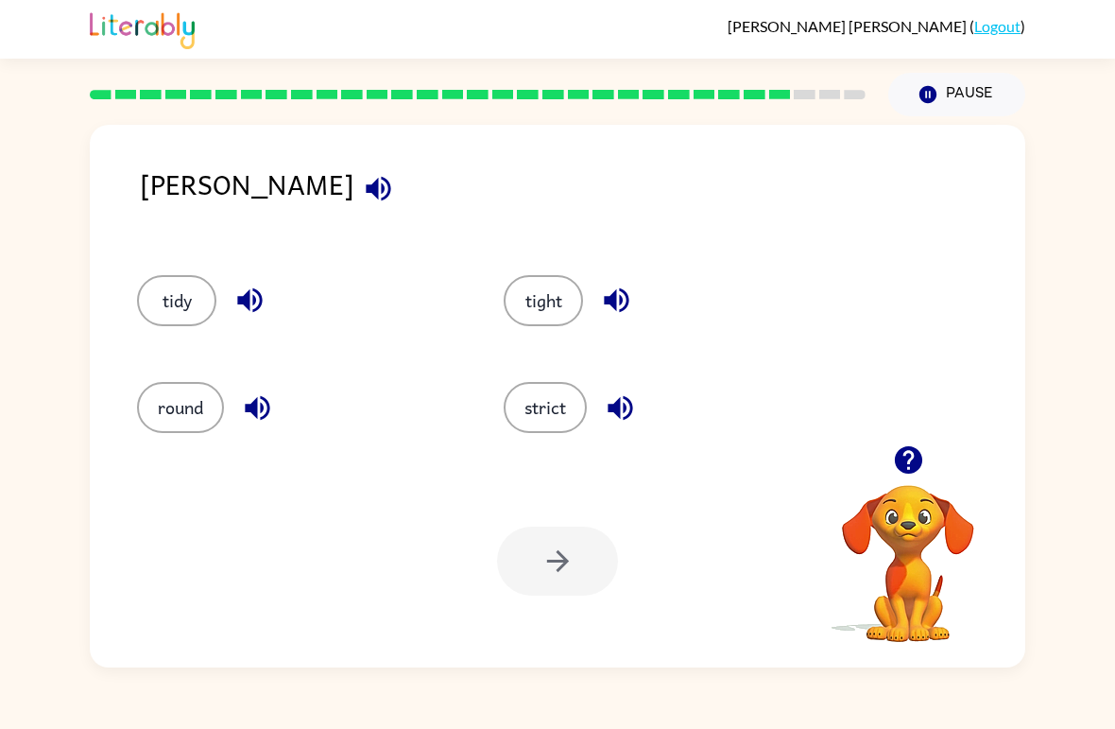
click at [570, 284] on button "tight" at bounding box center [543, 300] width 79 height 51
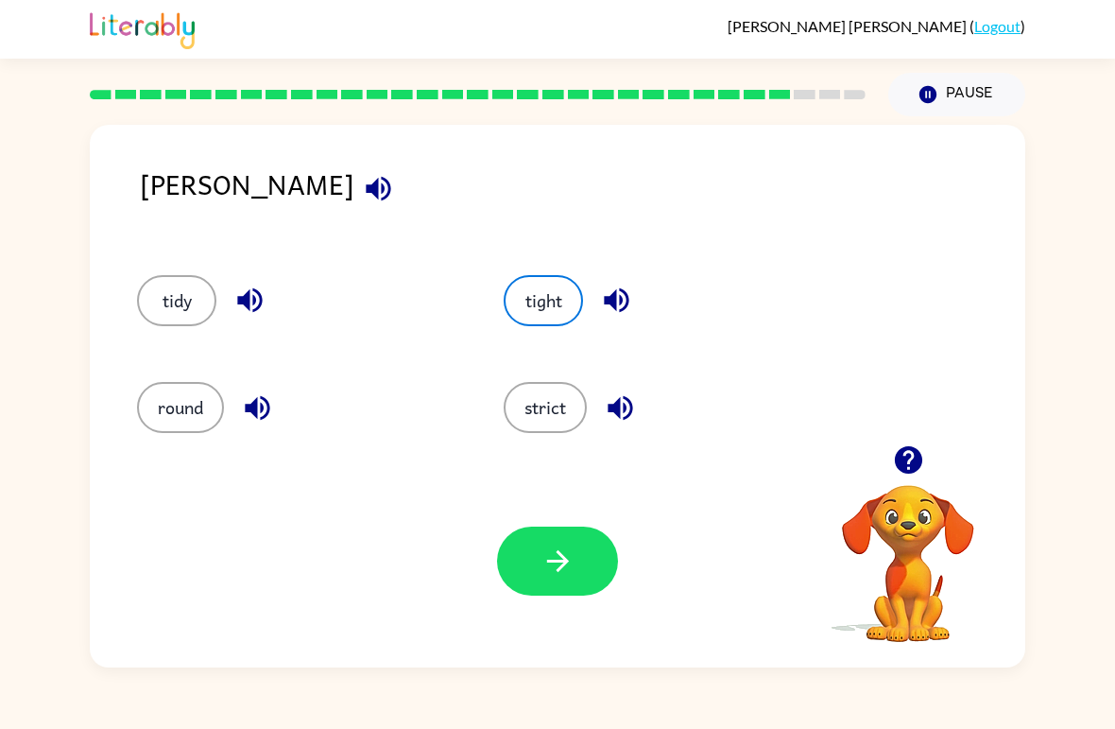
click at [562, 558] on icon "button" at bounding box center [557, 561] width 22 height 22
click at [561, 557] on div at bounding box center [557, 560] width 121 height 69
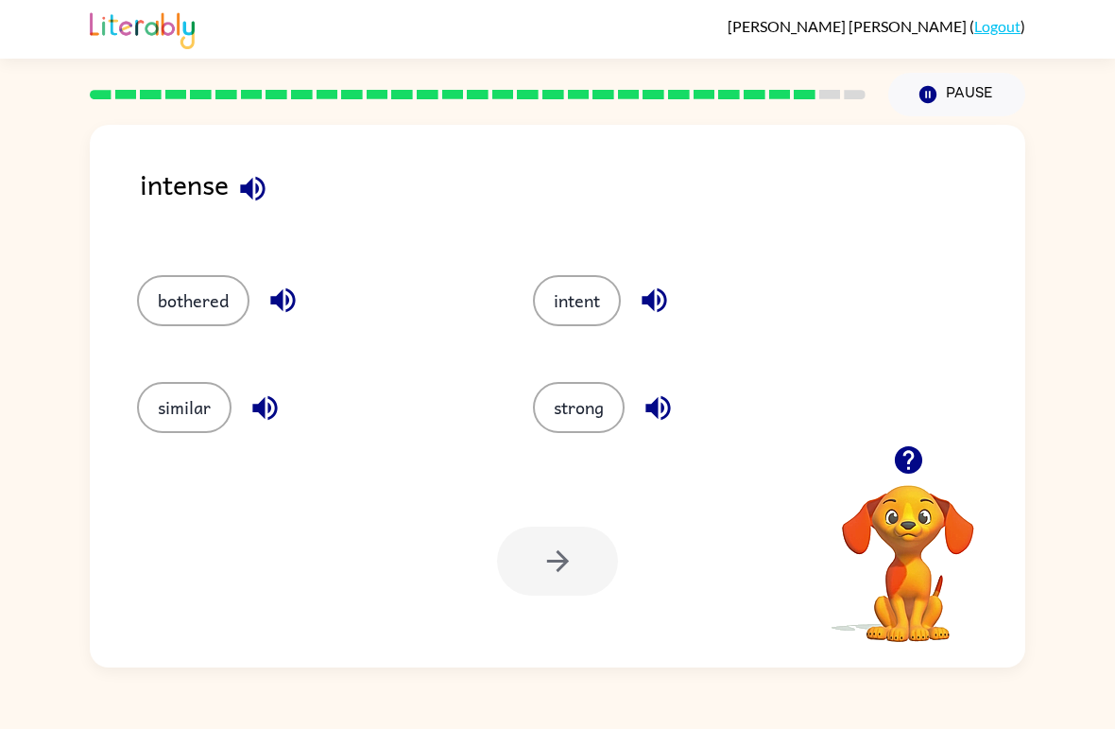
click at [197, 300] on button "bothered" at bounding box center [193, 300] width 112 height 51
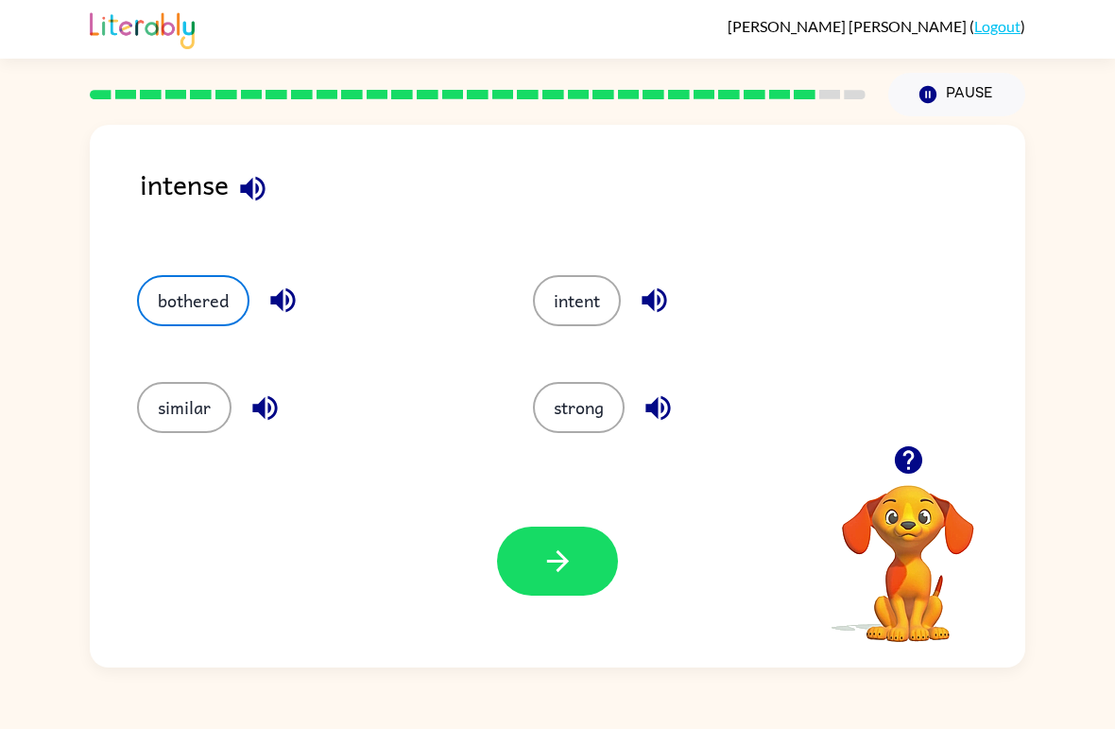
click at [582, 575] on button "button" at bounding box center [557, 560] width 121 height 69
click at [582, 575] on div at bounding box center [557, 560] width 121 height 69
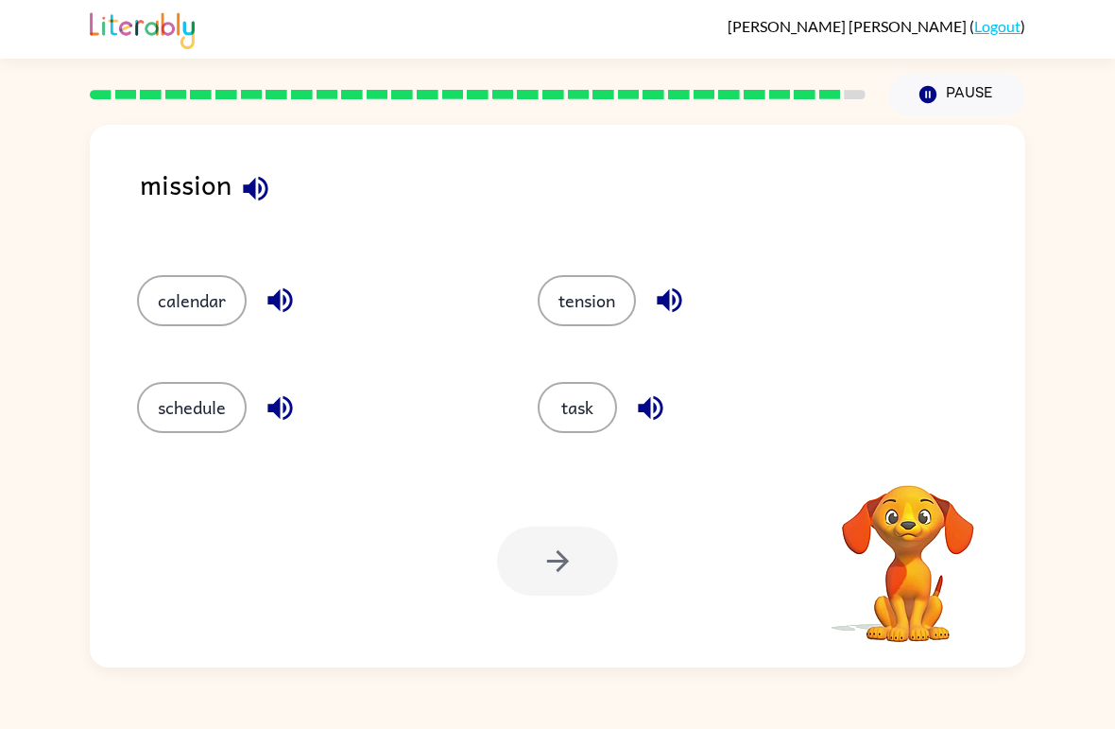
click at [592, 446] on div "task" at bounding box center [702, 399] width 401 height 107
click at [573, 406] on button "task" at bounding box center [577, 407] width 79 height 51
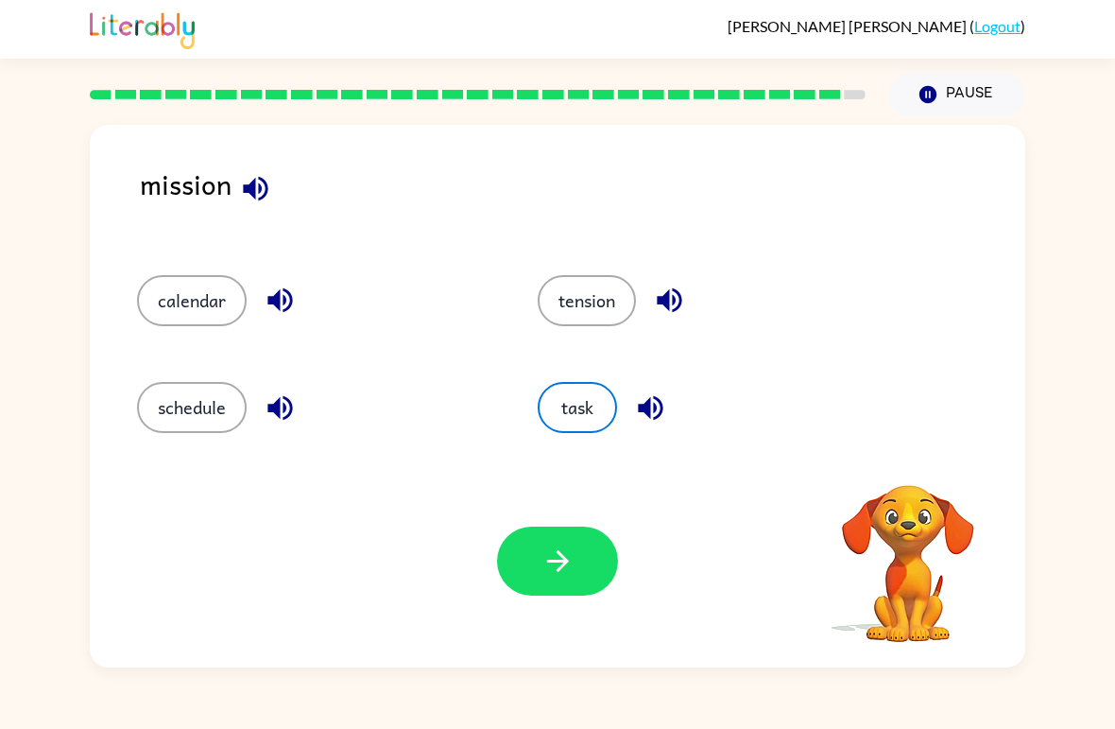
click at [560, 534] on button "button" at bounding box center [557, 560] width 121 height 69
